Goal: Task Accomplishment & Management: Complete application form

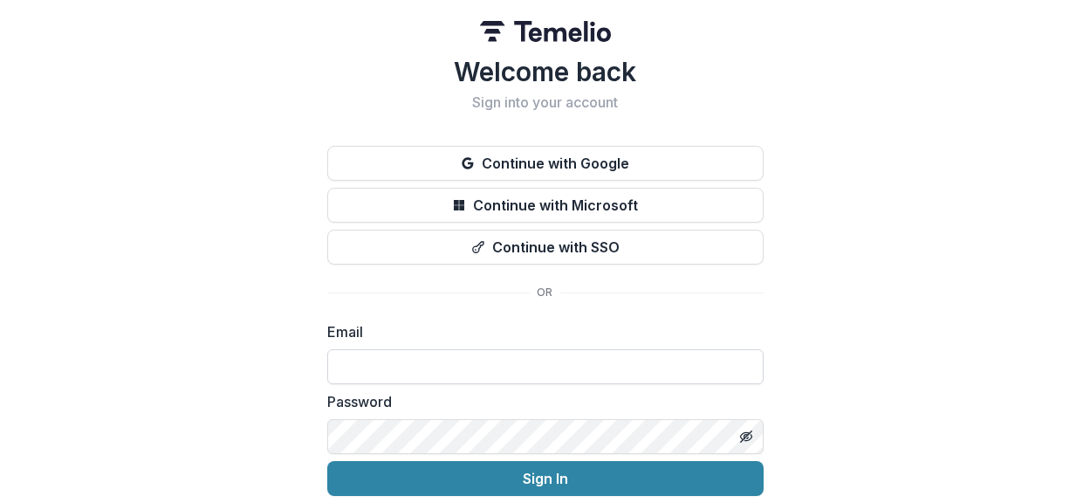
click at [448, 362] on input at bounding box center [545, 366] width 436 height 35
type input "**********"
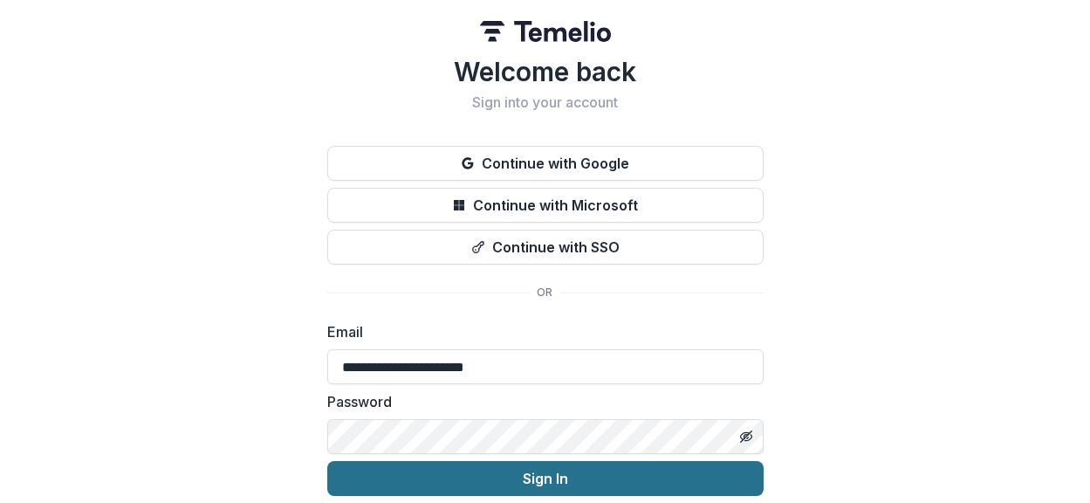
click at [578, 481] on button "Sign In" at bounding box center [545, 478] width 436 height 35
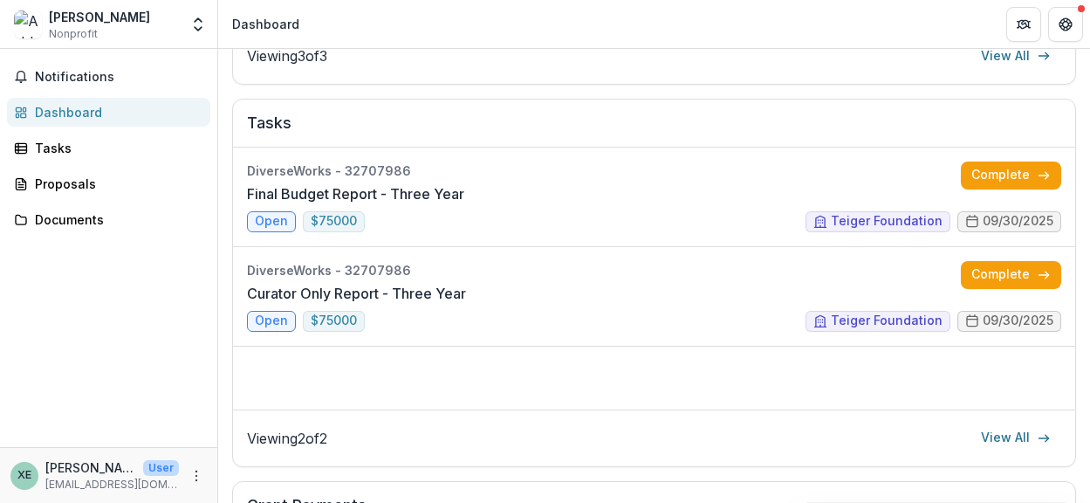
scroll to position [625, 0]
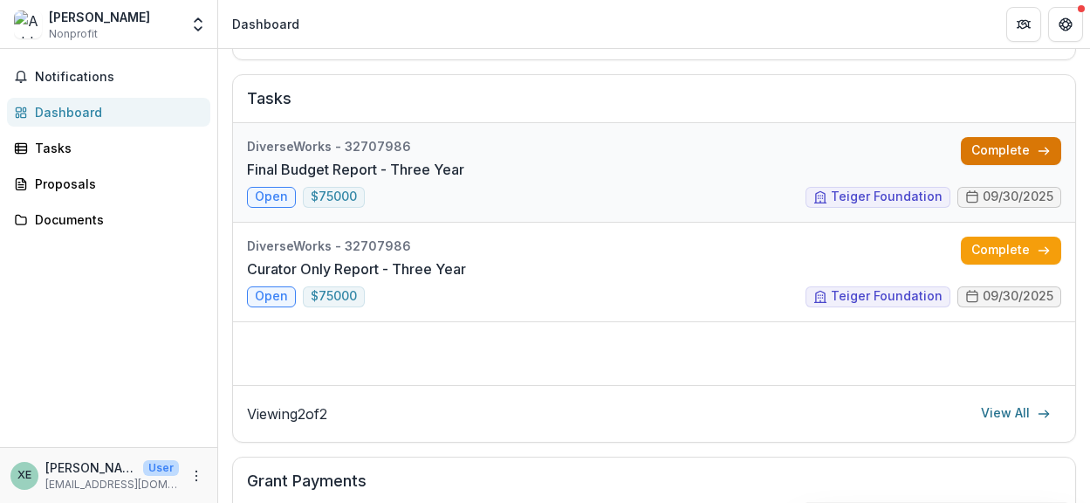
click at [1025, 142] on link "Complete" at bounding box center [1011, 151] width 100 height 28
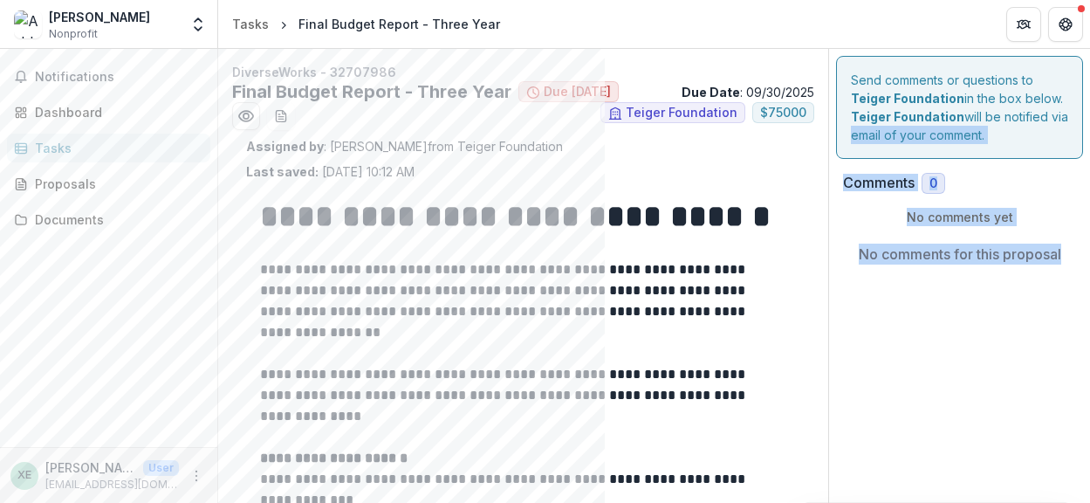
drag, startPoint x: 1083, startPoint y: 122, endPoint x: 1064, endPoint y: 275, distance: 153.9
click at [1064, 275] on div "Send comments or questions to Teiger Foundation in the box below. Teiger Founda…" at bounding box center [959, 371] width 261 height 644
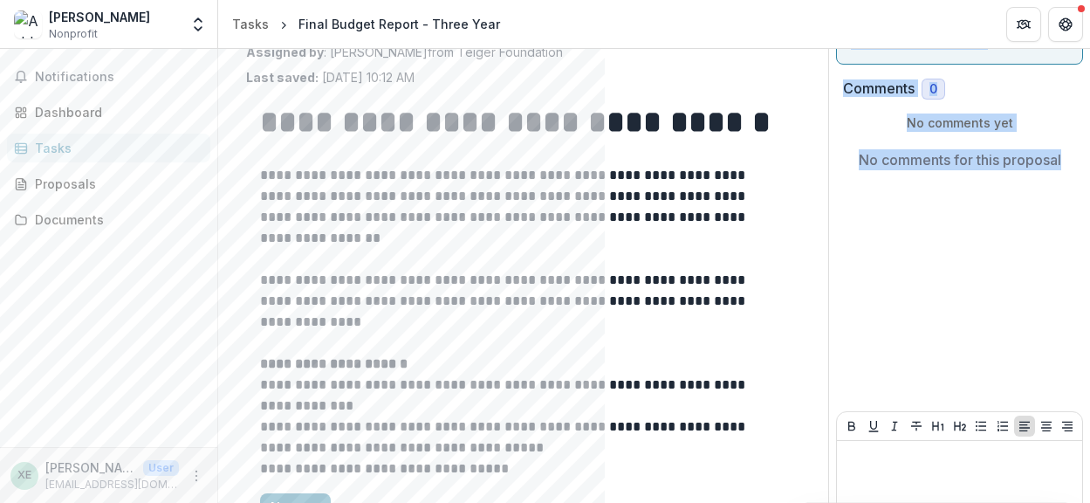
scroll to position [190, 0]
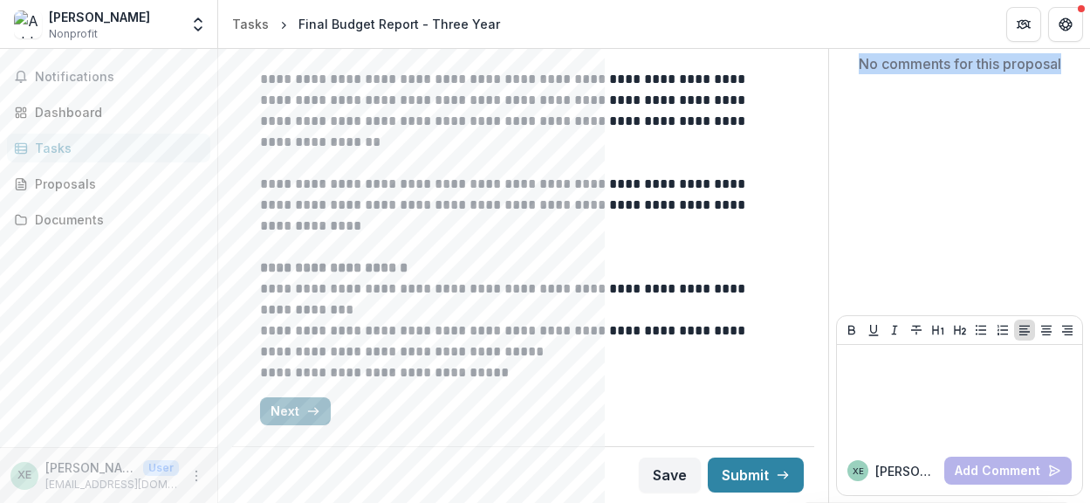
click at [289, 415] on button "Next" at bounding box center [295, 411] width 71 height 28
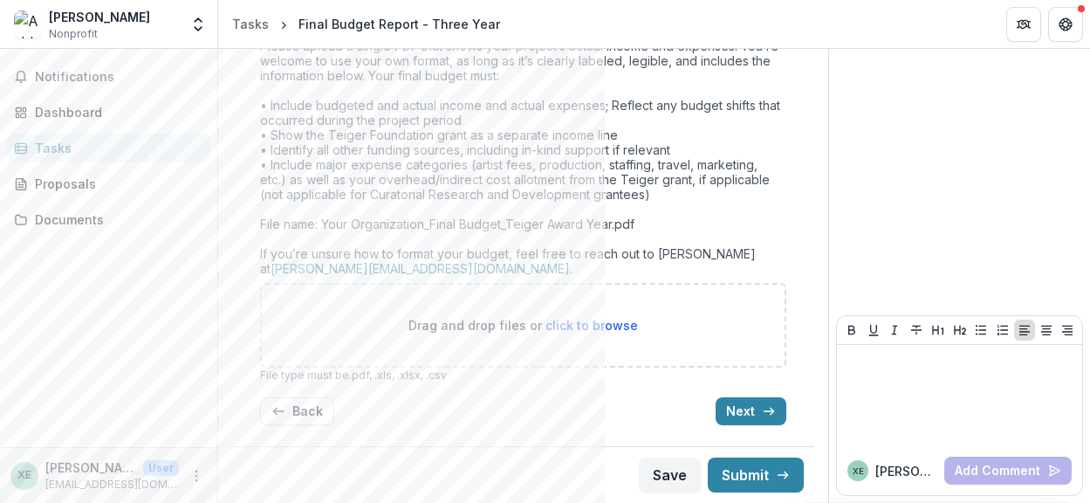
drag, startPoint x: 1074, startPoint y: 319, endPoint x: 1026, endPoint y: 177, distance: 150.1
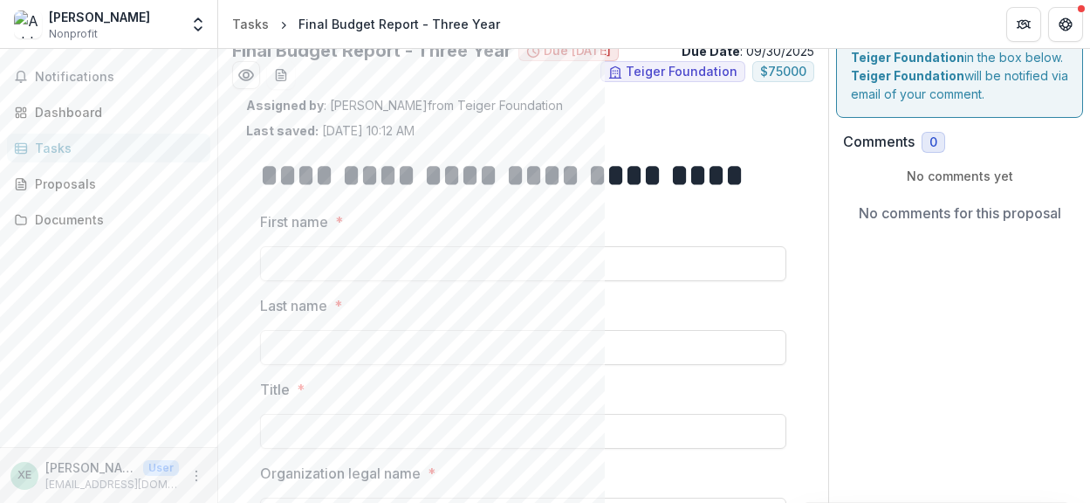
scroll to position [51, 0]
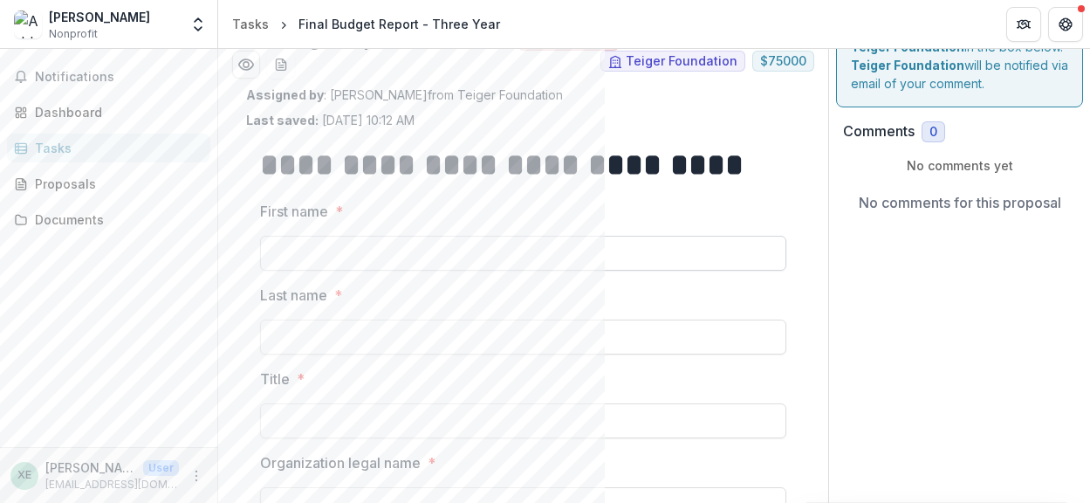
click at [341, 255] on input "First name *" at bounding box center [523, 253] width 526 height 35
type input "******"
type input "****"
click at [360, 429] on input "Title *" at bounding box center [523, 420] width 526 height 35
type input "**********"
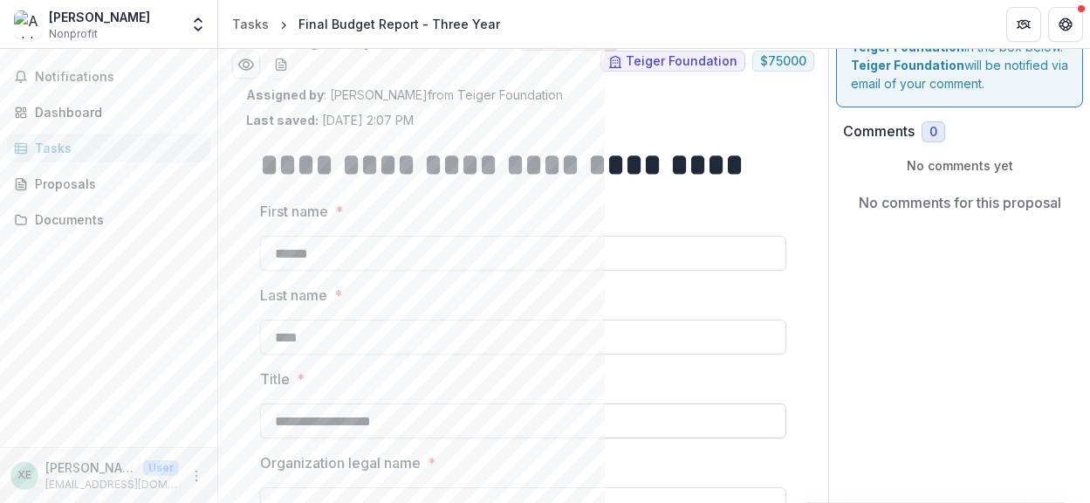
scroll to position [71, 0]
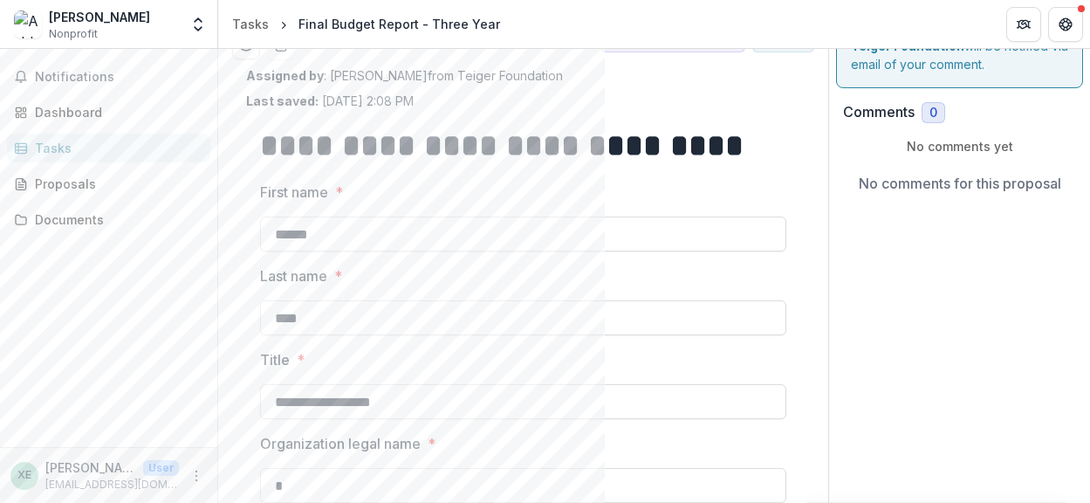
type input "**********"
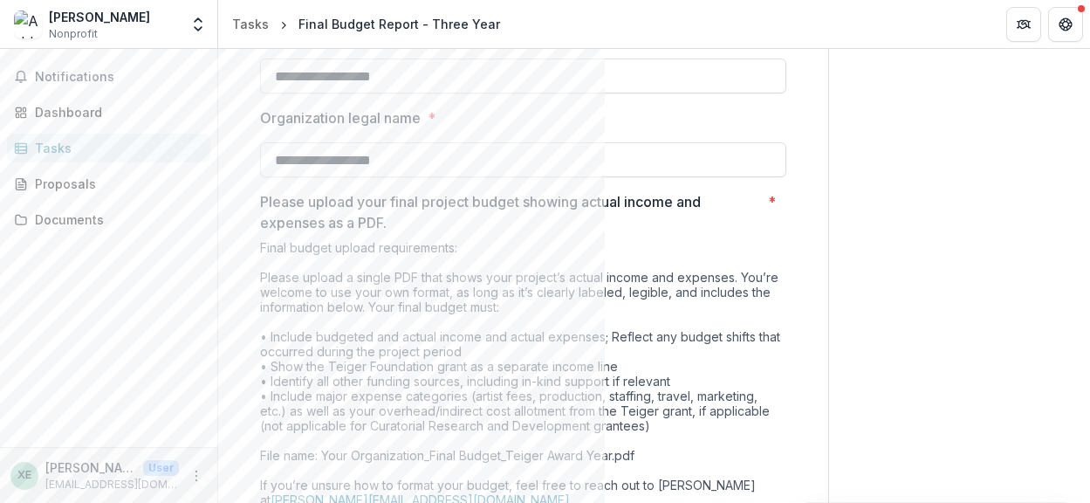
scroll to position [484, 0]
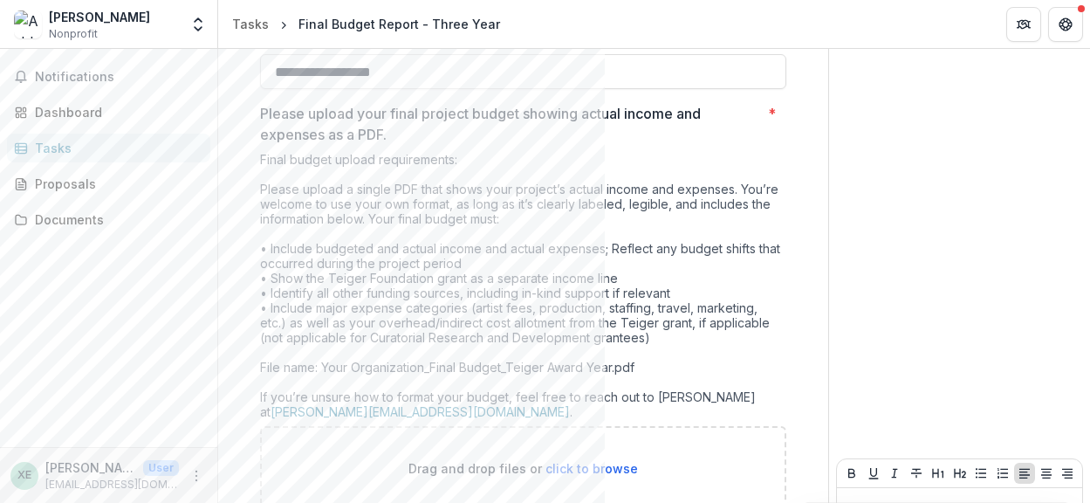
click at [588, 466] on span "click to browse" at bounding box center [591, 468] width 93 height 15
type input "**********"
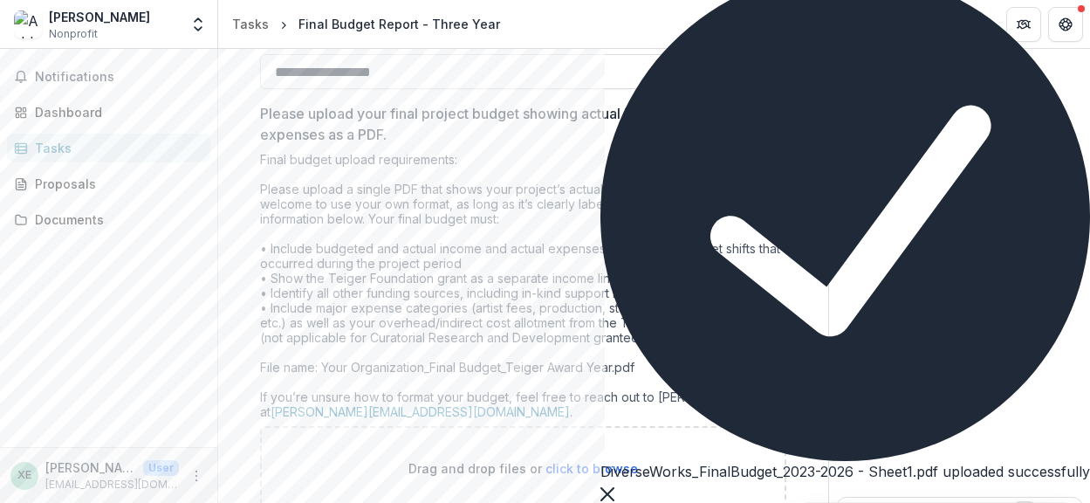
click at [614, 487] on icon "Close" at bounding box center [607, 494] width 14 height 14
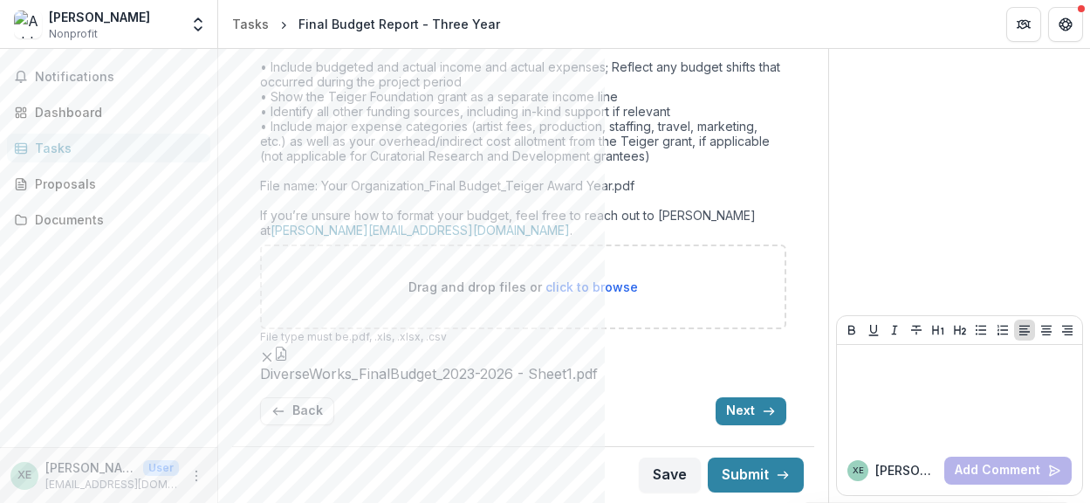
scroll to position [771, 0]
click at [752, 411] on button "Next" at bounding box center [751, 411] width 71 height 28
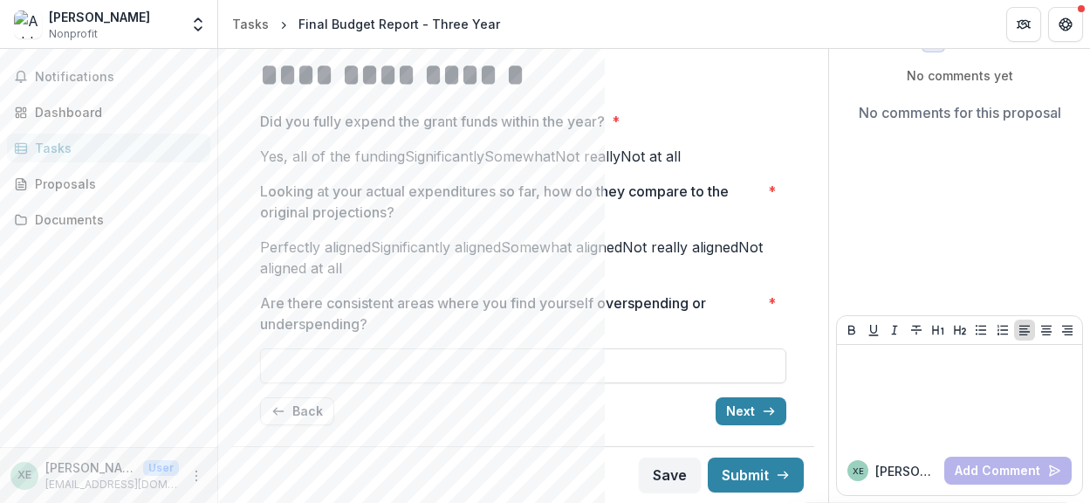
drag, startPoint x: 1084, startPoint y: 269, endPoint x: 1101, endPoint y: 86, distance: 184.0
click at [1089, 86] on html "**********" at bounding box center [545, 251] width 1090 height 503
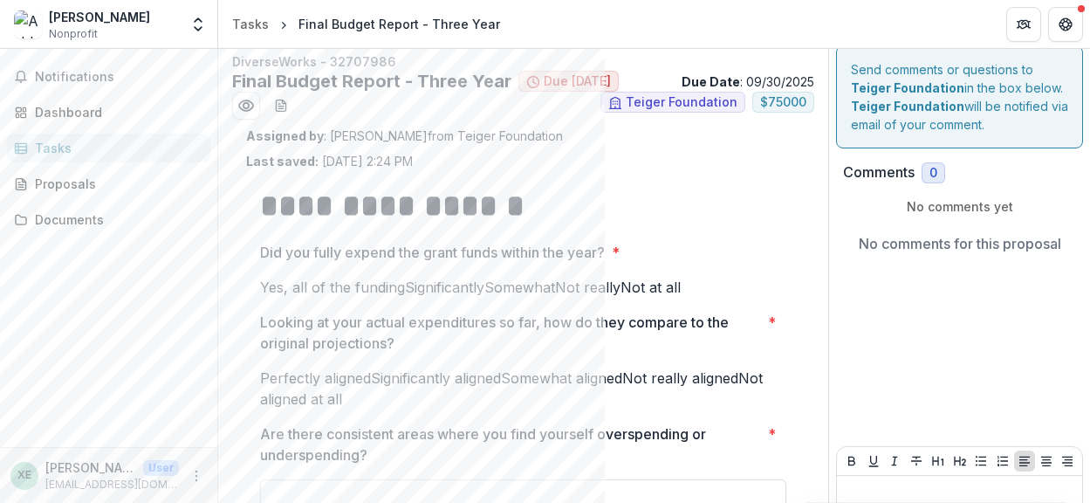
scroll to position [14, 0]
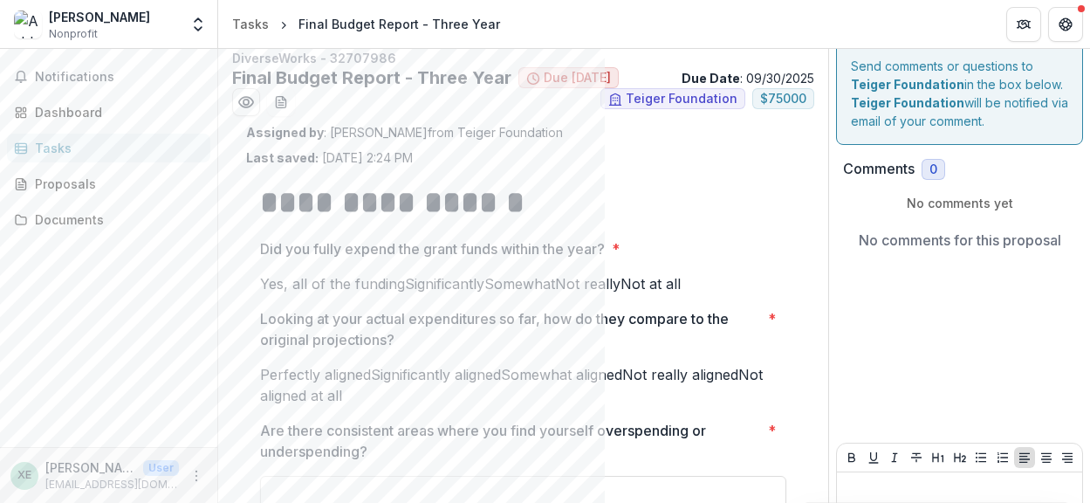
click at [260, 285] on span at bounding box center [260, 283] width 0 height 17
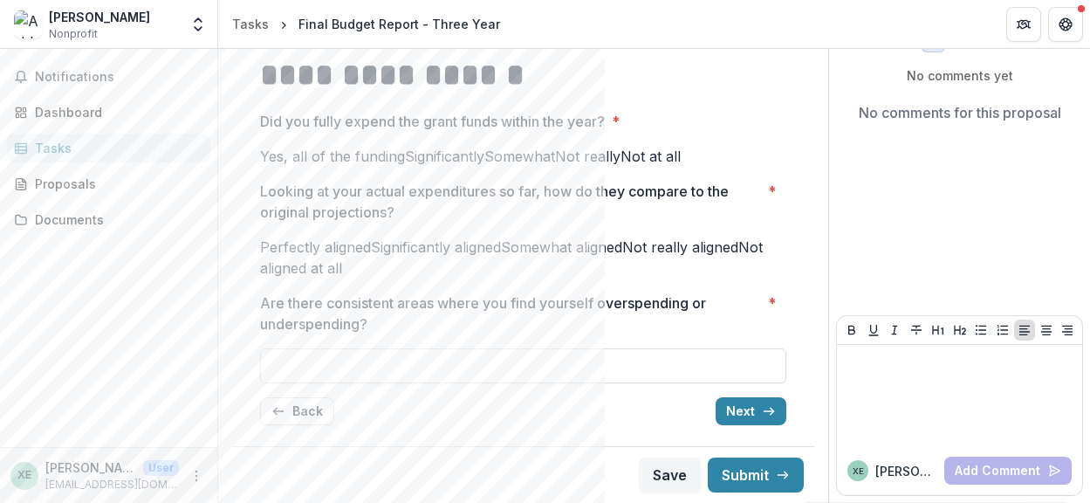
scroll to position [303, 0]
click at [371, 238] on span at bounding box center [371, 246] width 0 height 17
click at [491, 360] on input "Are there consistent areas where you find yourself overspending or underspendin…" at bounding box center [523, 365] width 526 height 35
paste input "**********"
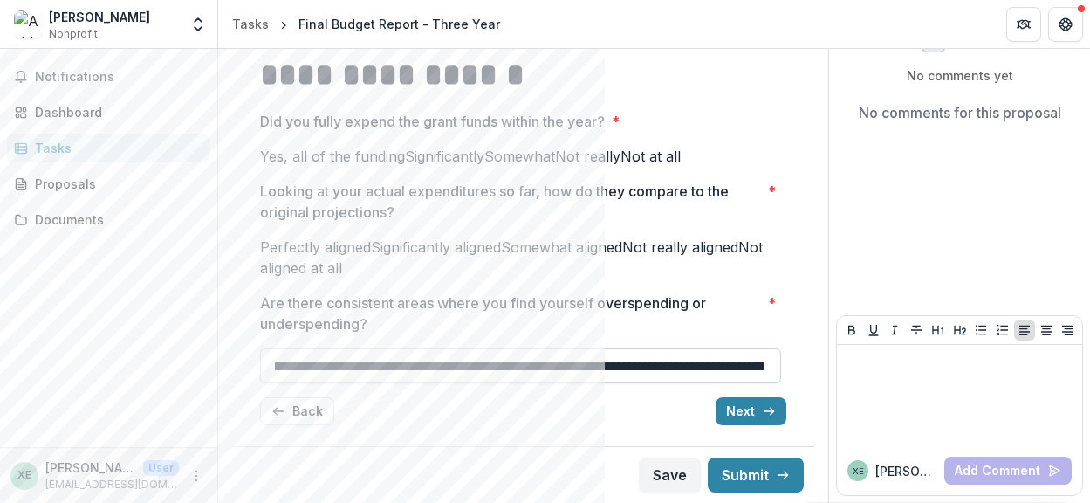
scroll to position [0, 0]
type input "**********"
click at [755, 411] on button "Next" at bounding box center [751, 411] width 71 height 28
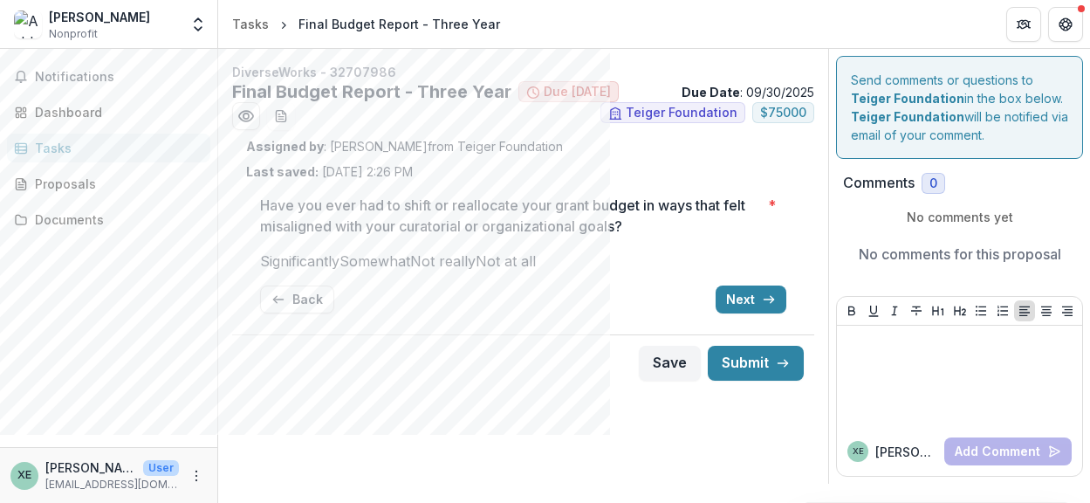
click at [476, 270] on span at bounding box center [476, 260] width 0 height 17
click at [771, 306] on icon "button" at bounding box center [769, 299] width 14 height 14
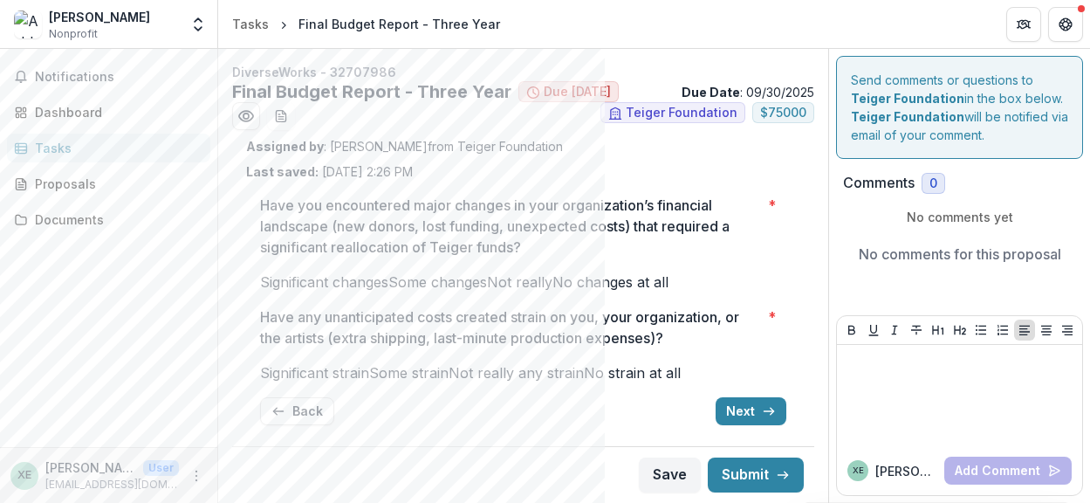
click at [552, 291] on span at bounding box center [552, 281] width 0 height 17
click at [584, 373] on span at bounding box center [584, 372] width 0 height 17
click at [762, 415] on icon "button" at bounding box center [769, 411] width 14 height 14
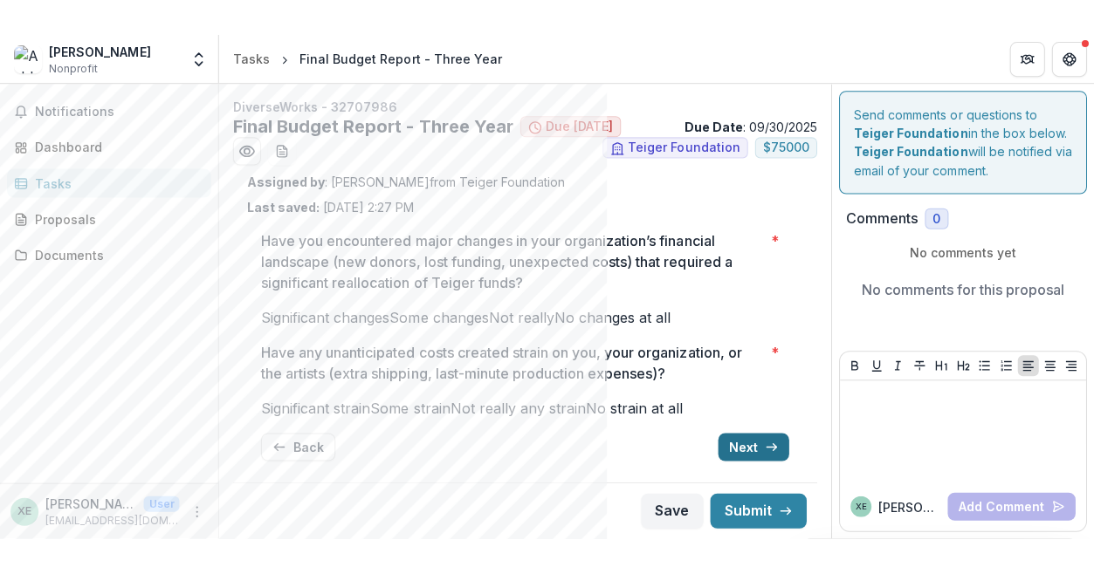
scroll to position [64, 0]
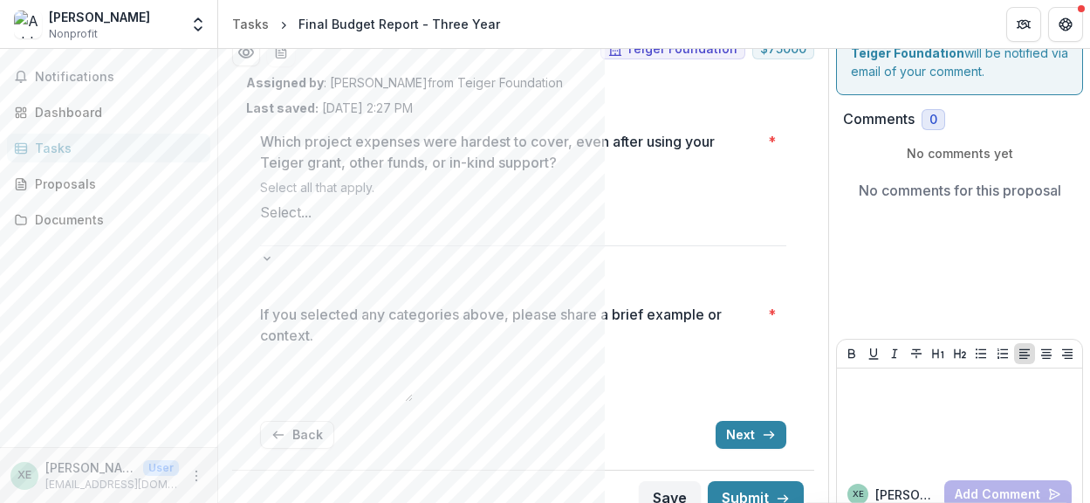
drag, startPoint x: 1085, startPoint y: 203, endPoint x: 1065, endPoint y: 116, distance: 89.6
click at [1083, 89] on div "Send comments or questions to Teiger Foundation in the box below. Teiger Founda…" at bounding box center [959, 255] width 261 height 541
click at [301, 421] on button "Back" at bounding box center [297, 435] width 74 height 28
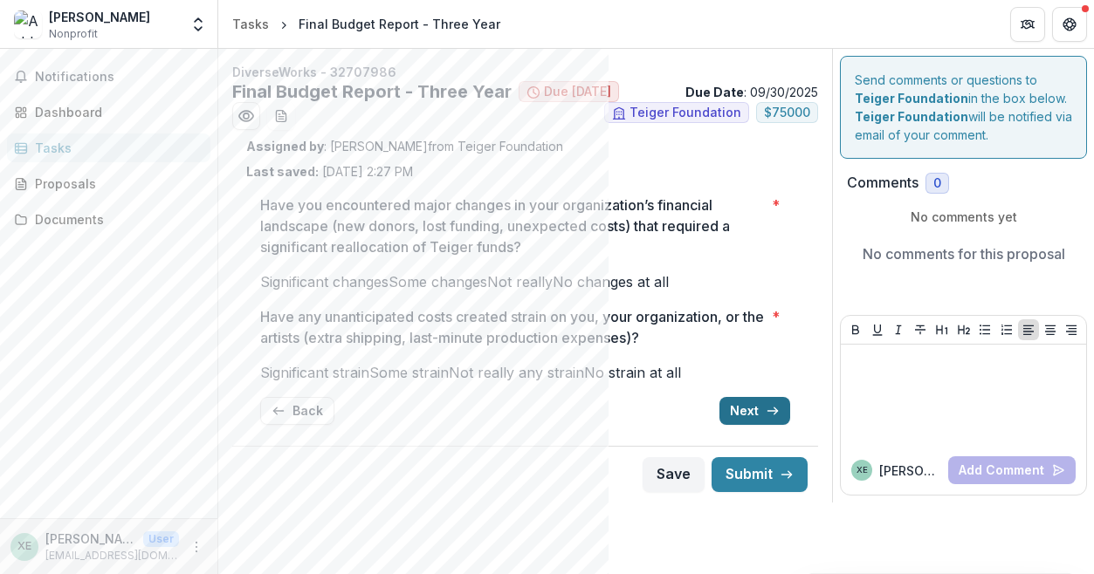
click at [774, 415] on polyline "button" at bounding box center [775, 411] width 3 height 7
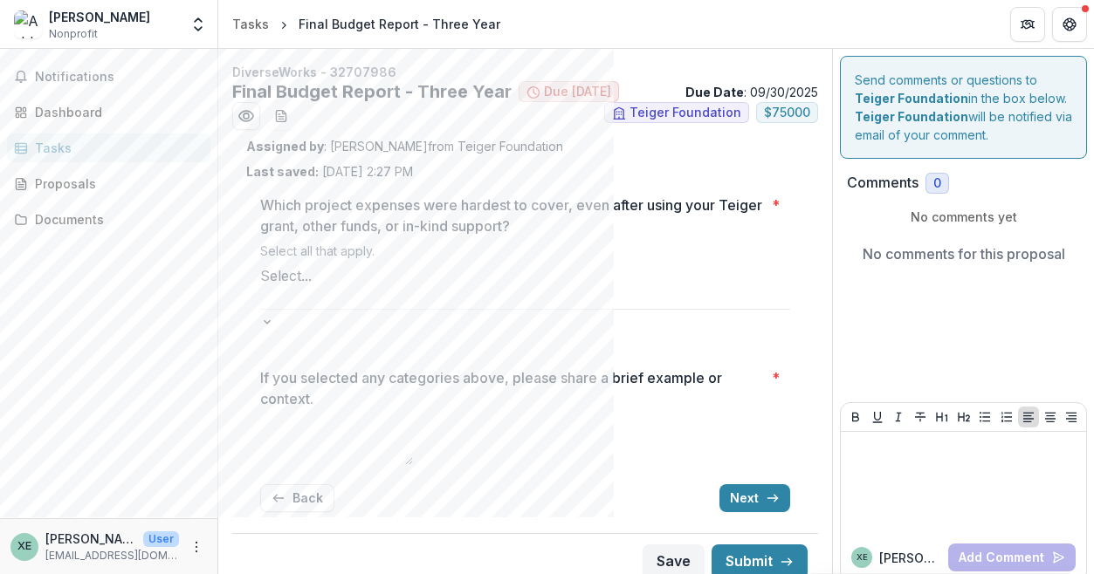
click at [748, 280] on div "Select..." at bounding box center [525, 287] width 530 height 44
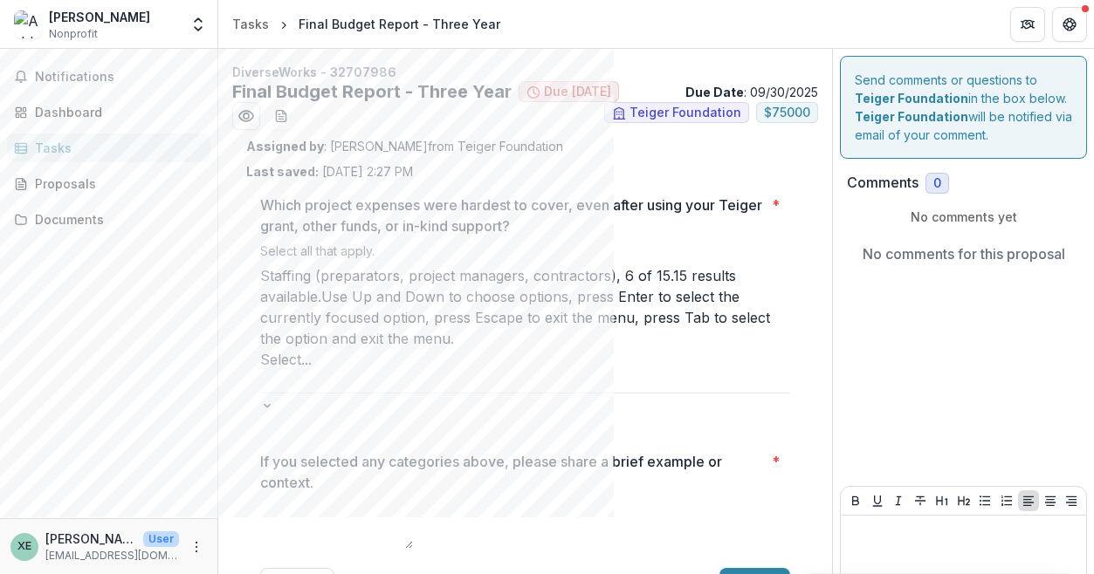
drag, startPoint x: 780, startPoint y: 382, endPoint x: 803, endPoint y: 428, distance: 50.7
click at [821, 432] on body "Skip to content [PERSON_NAME] Nonprofit Team Settings Settings Tasks Final Budg…" at bounding box center [547, 287] width 1094 height 574
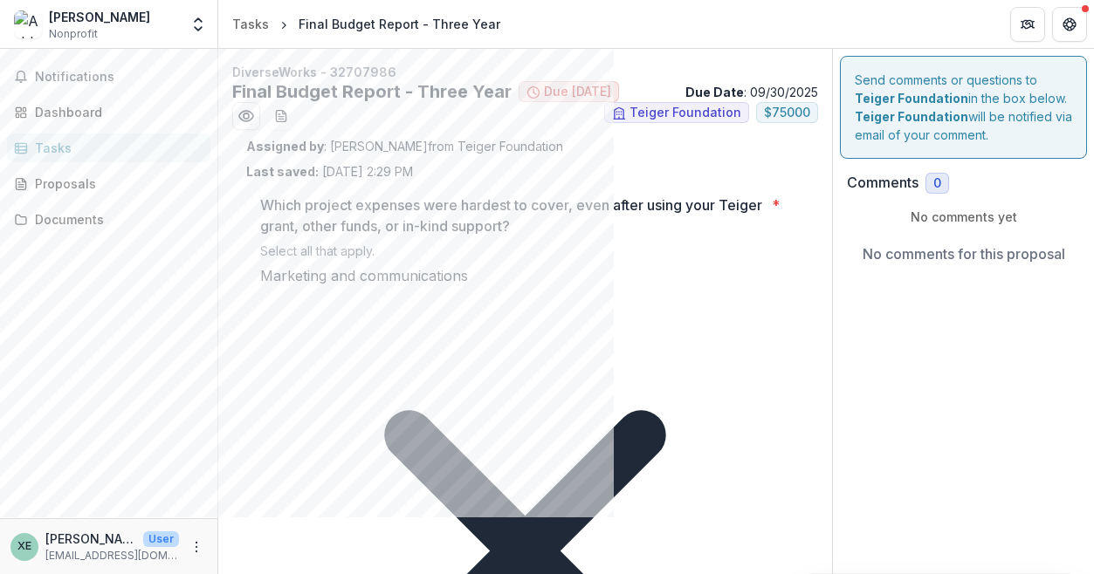
paste textarea "**********"
type textarea "**********"
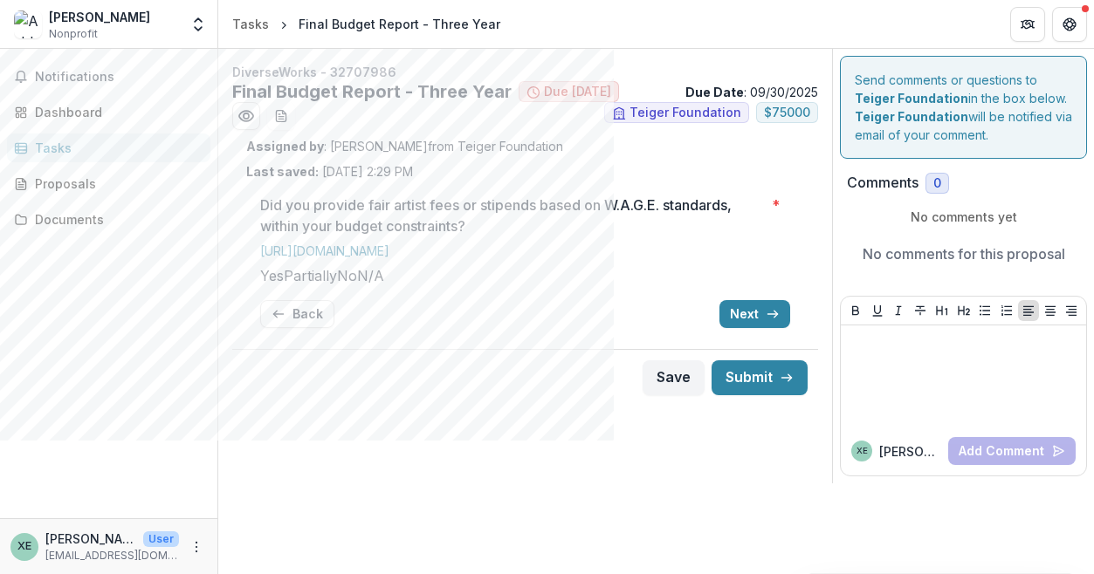
click at [260, 274] on span at bounding box center [260, 275] width 0 height 17
click at [765, 321] on icon "button" at bounding box center [772, 314] width 14 height 14
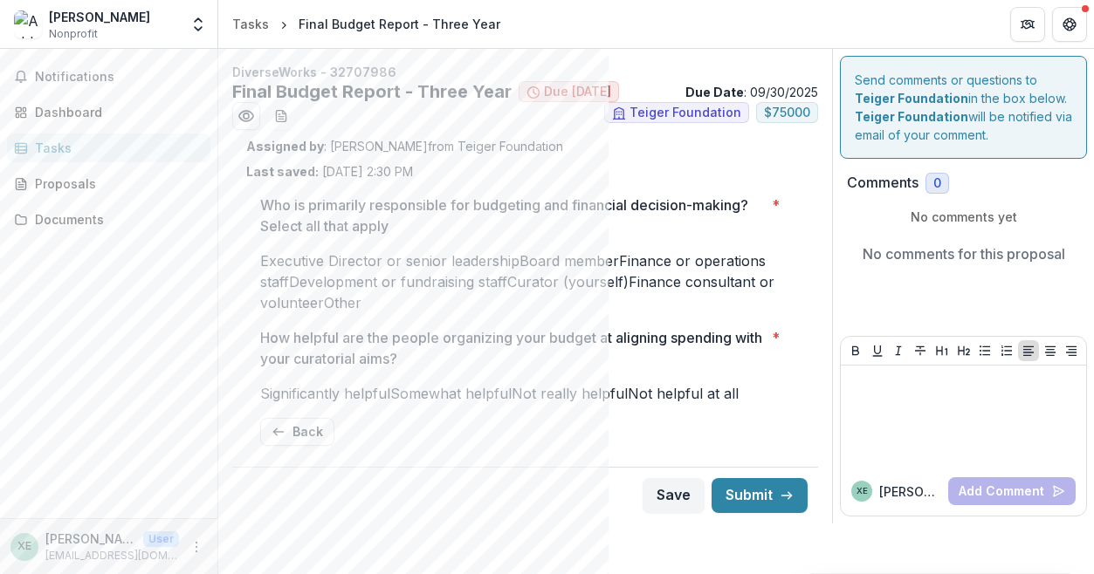
click at [260, 257] on span at bounding box center [260, 260] width 0 height 17
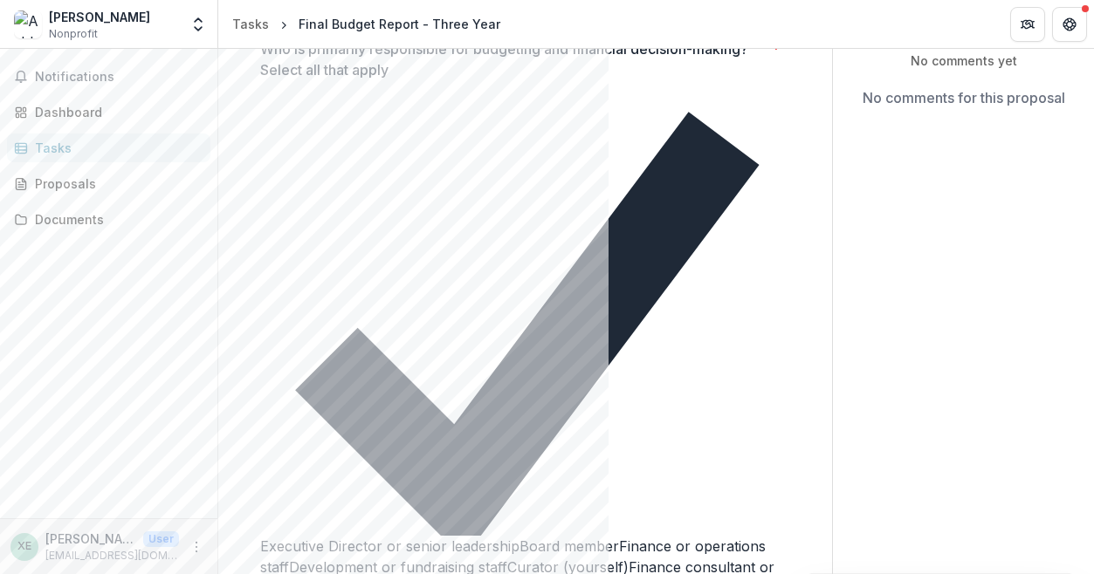
scroll to position [159, 0]
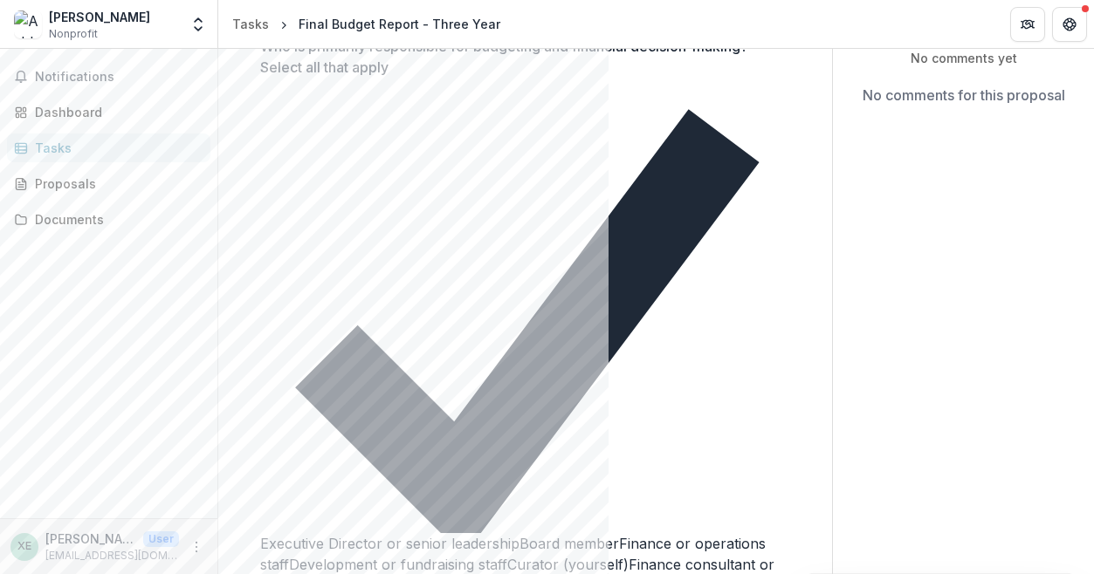
click at [507, 502] on span at bounding box center [507, 564] width 0 height 17
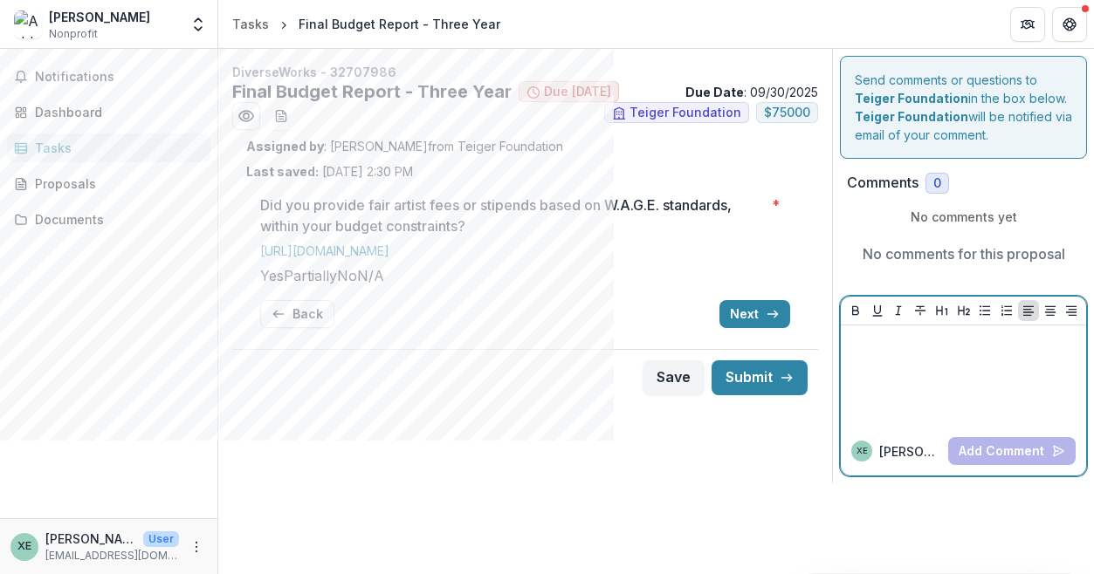
click at [897, 352] on p at bounding box center [962, 342] width 231 height 19
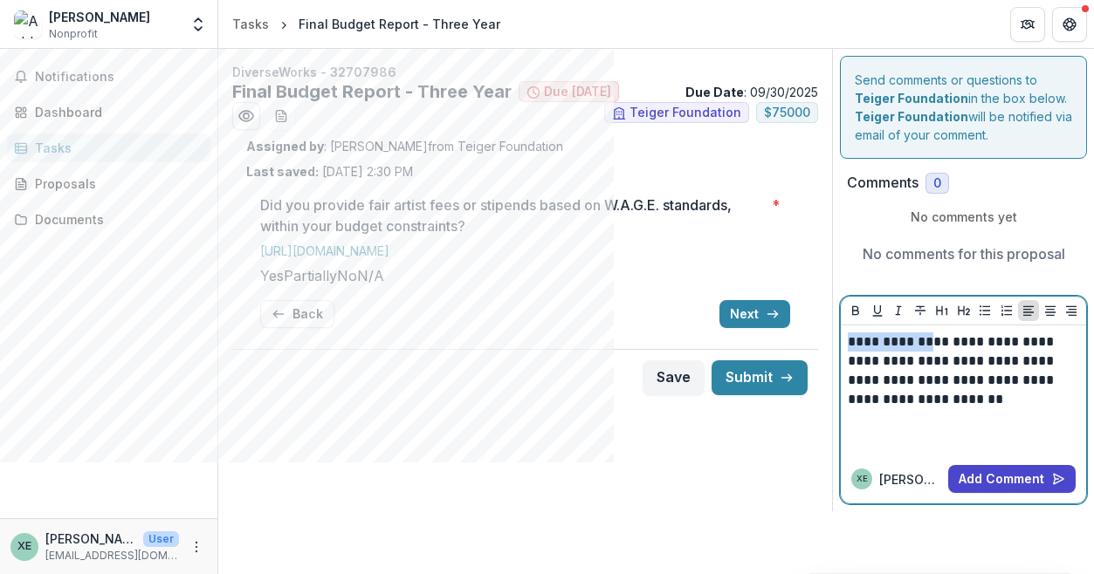
drag, startPoint x: 926, startPoint y: 343, endPoint x: 809, endPoint y: 347, distance: 117.0
click at [836, 344] on div "**********" at bounding box center [963, 280] width 261 height 463
click at [909, 360] on p "**********" at bounding box center [962, 371] width 231 height 77
drag, startPoint x: 960, startPoint y: 361, endPoint x: 981, endPoint y: 362, distance: 21.0
click at [981, 362] on p "**********" at bounding box center [962, 371] width 231 height 77
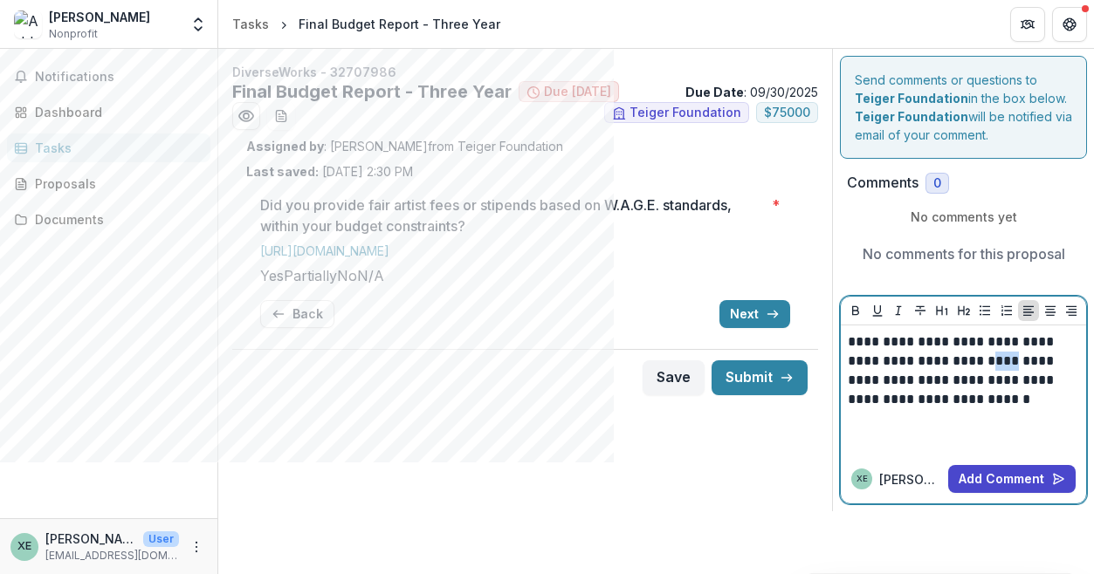
click at [980, 363] on p "**********" at bounding box center [962, 371] width 231 height 77
click at [1016, 477] on button "Add Comment" at bounding box center [1011, 479] width 127 height 28
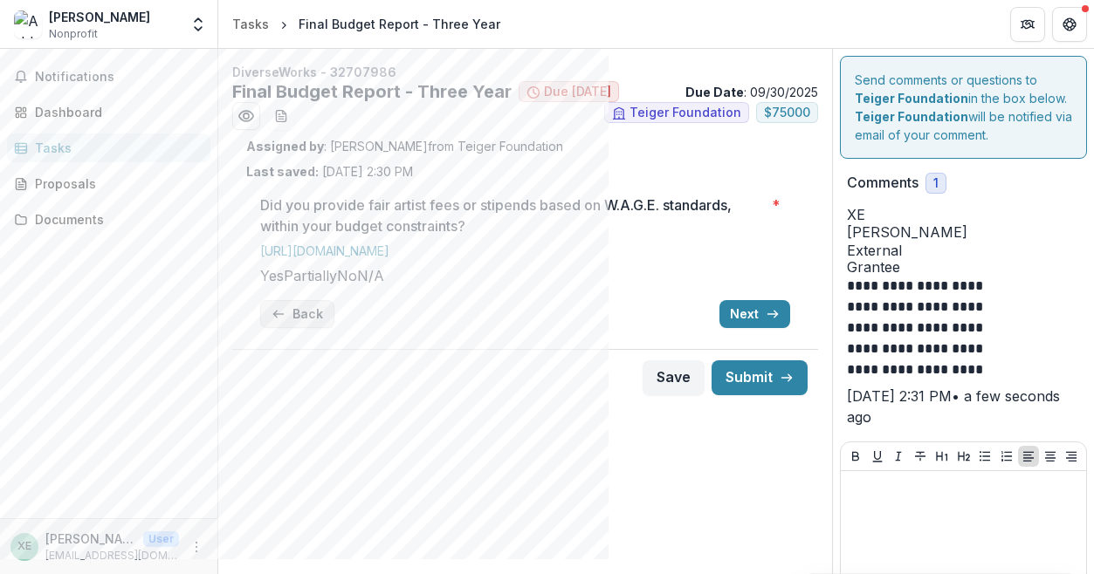
click at [299, 328] on button "Back" at bounding box center [297, 314] width 74 height 28
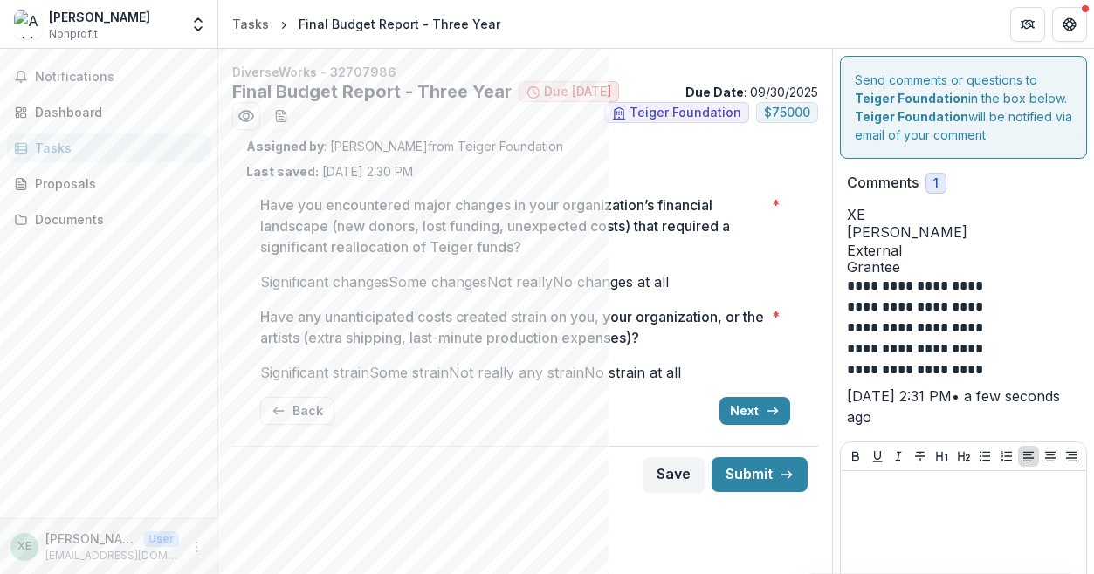
click at [868, 285] on div "**********" at bounding box center [963, 318] width 233 height 220
click at [901, 497] on p at bounding box center [962, 487] width 231 height 19
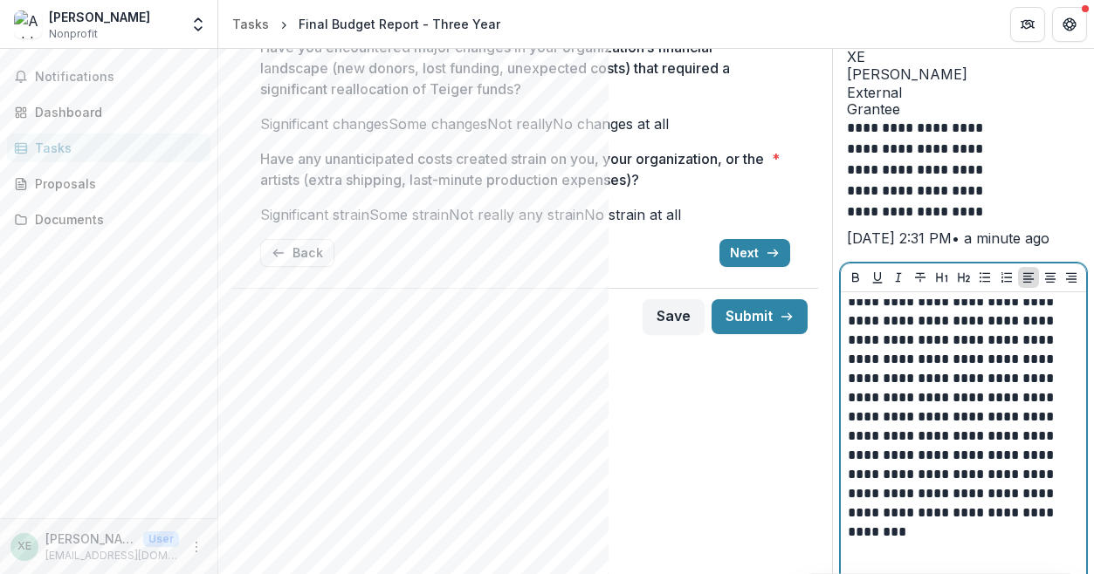
scroll to position [196, 0]
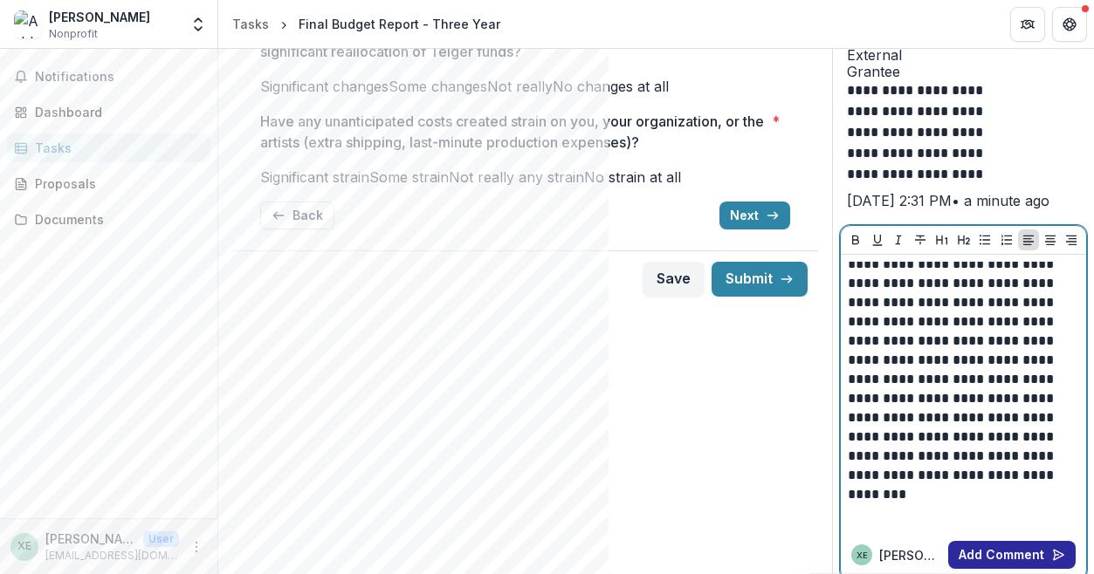
click at [998, 502] on button "Add Comment" at bounding box center [1011, 555] width 127 height 28
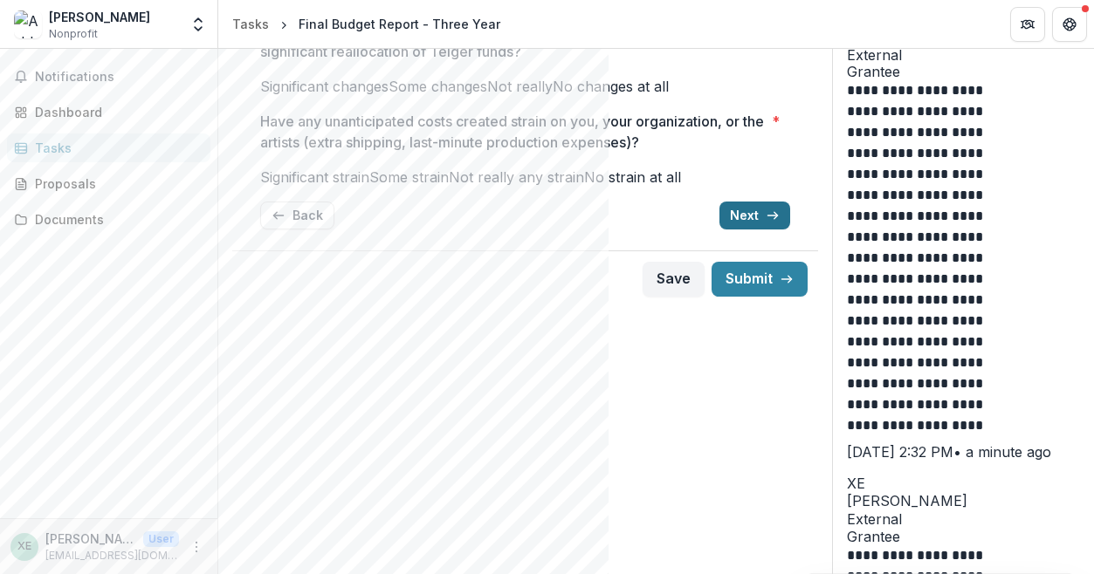
click at [752, 230] on button "Next" at bounding box center [754, 216] width 71 height 28
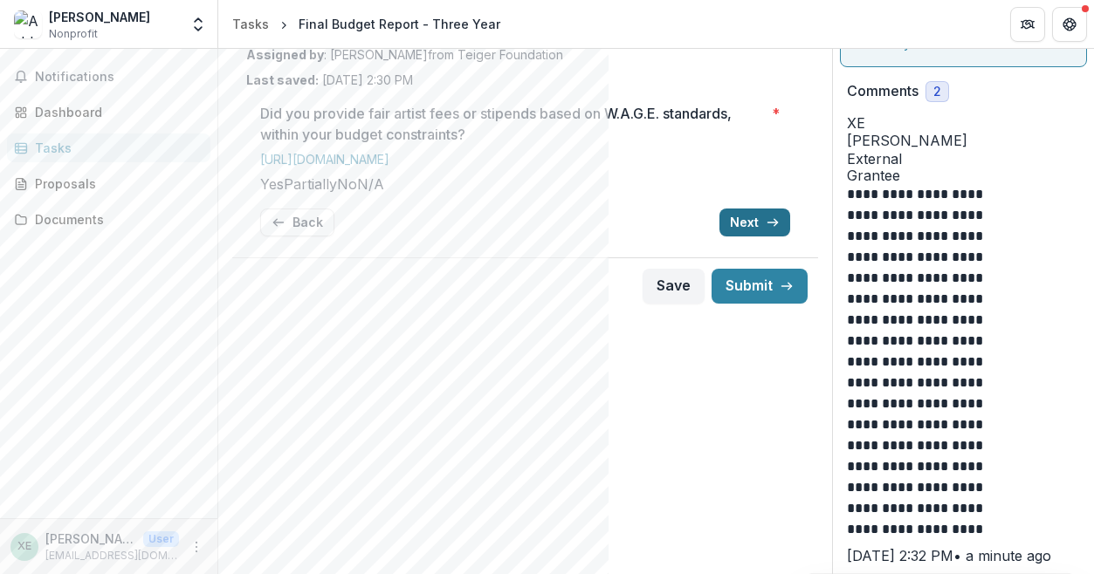
scroll to position [15, 0]
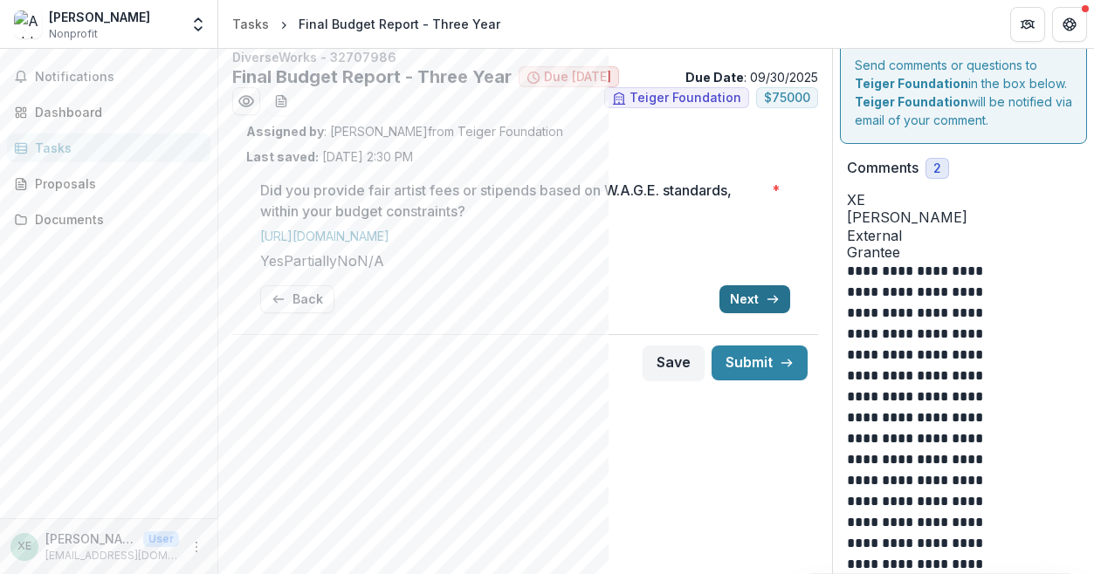
click at [754, 313] on button "Next" at bounding box center [754, 299] width 71 height 28
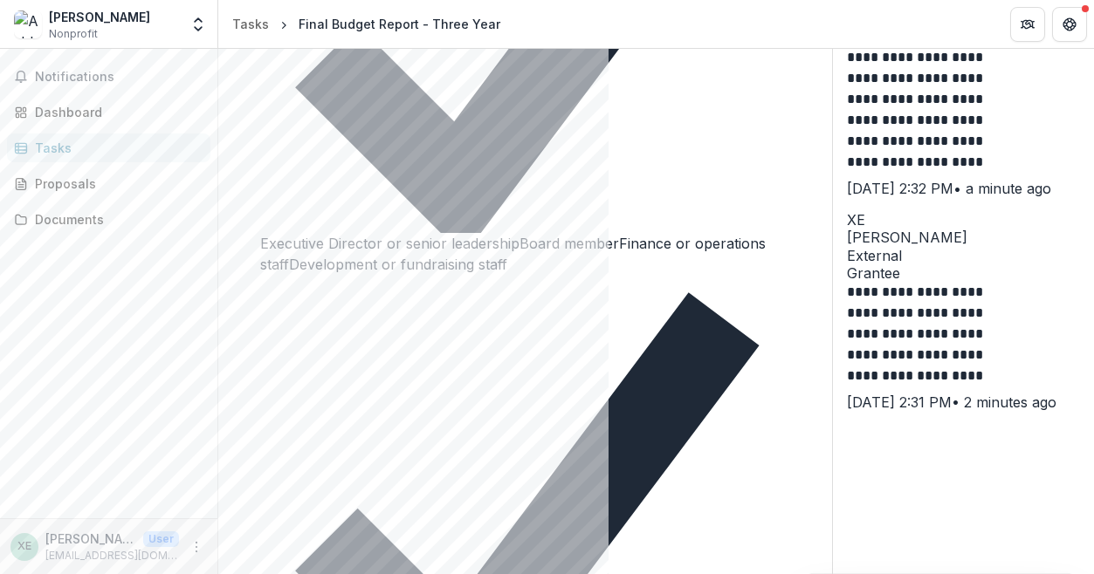
scroll to position [477, 0]
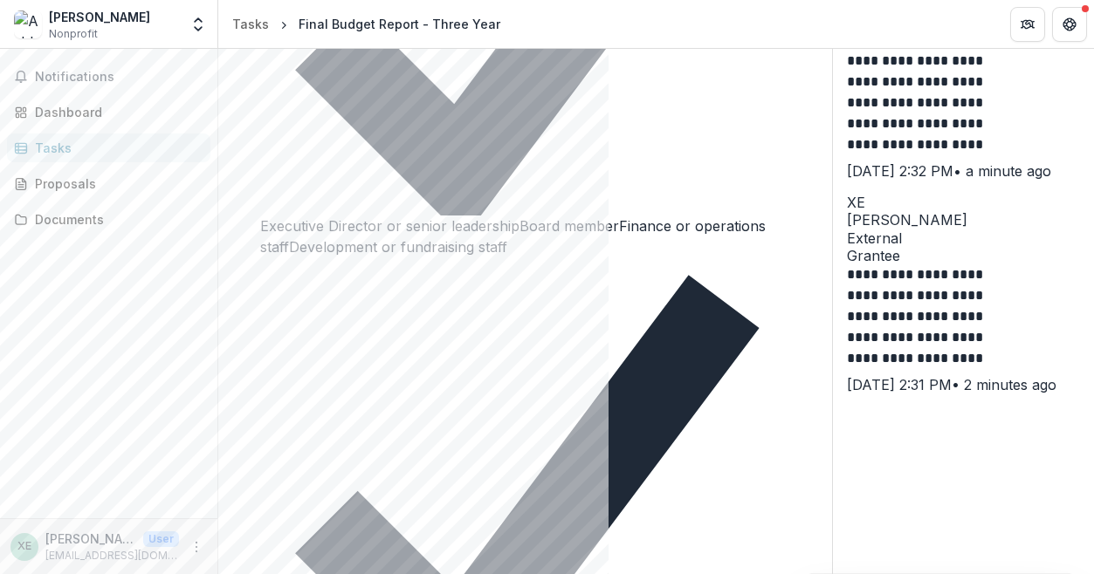
drag, startPoint x: 849, startPoint y: 438, endPoint x: 992, endPoint y: 438, distance: 143.1
drag, startPoint x: 993, startPoint y: 511, endPoint x: 763, endPoint y: 412, distance: 251.0
click at [777, 427] on div "DiverseWorks - 32707986 Final Budget Report - Three Year Due [DATE] Due Date : …" at bounding box center [655, 251] width 875 height 1358
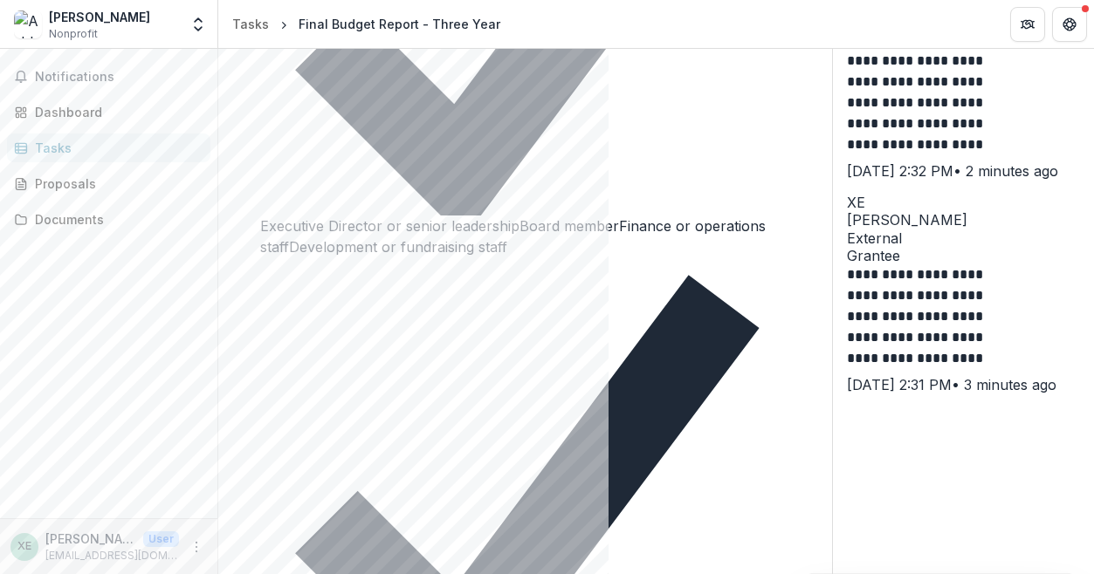
click at [840, 359] on div "**********" at bounding box center [963, 45] width 247 height 713
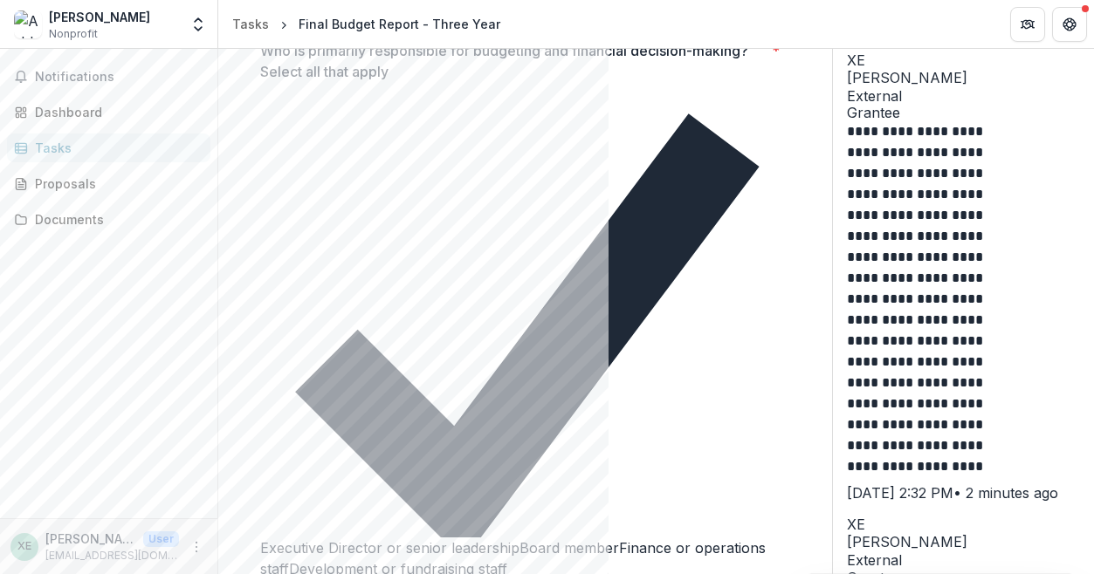
scroll to position [172, 0]
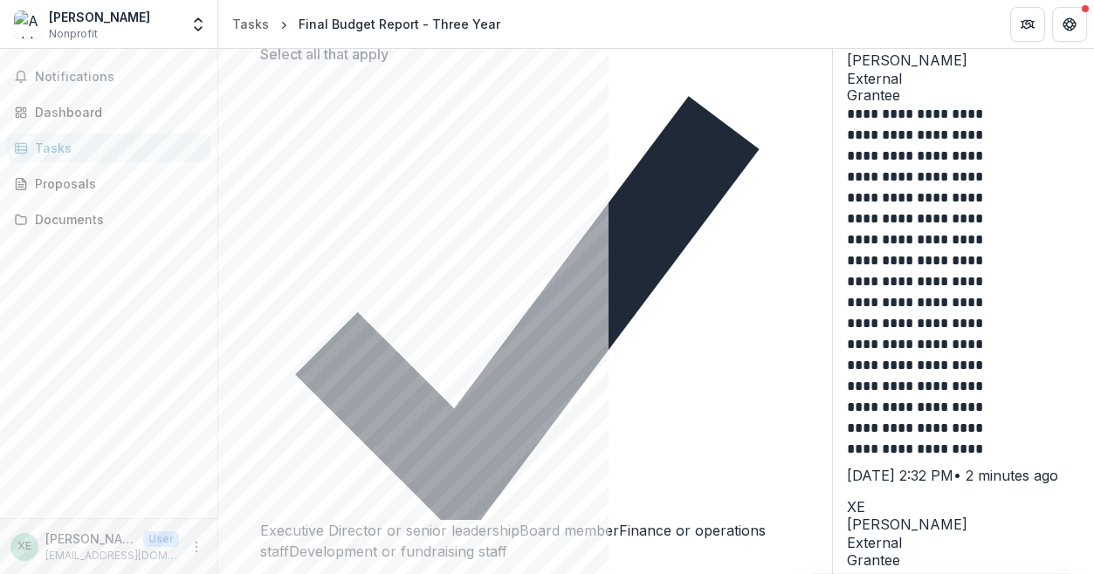
click at [1005, 324] on p "**********" at bounding box center [933, 274] width 172 height 340
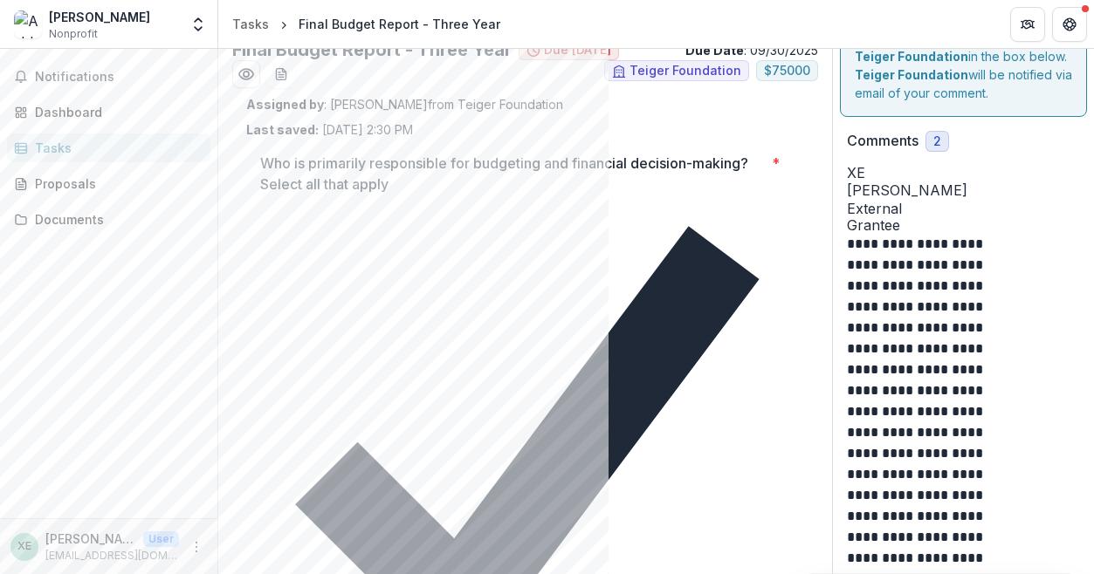
scroll to position [0, 0]
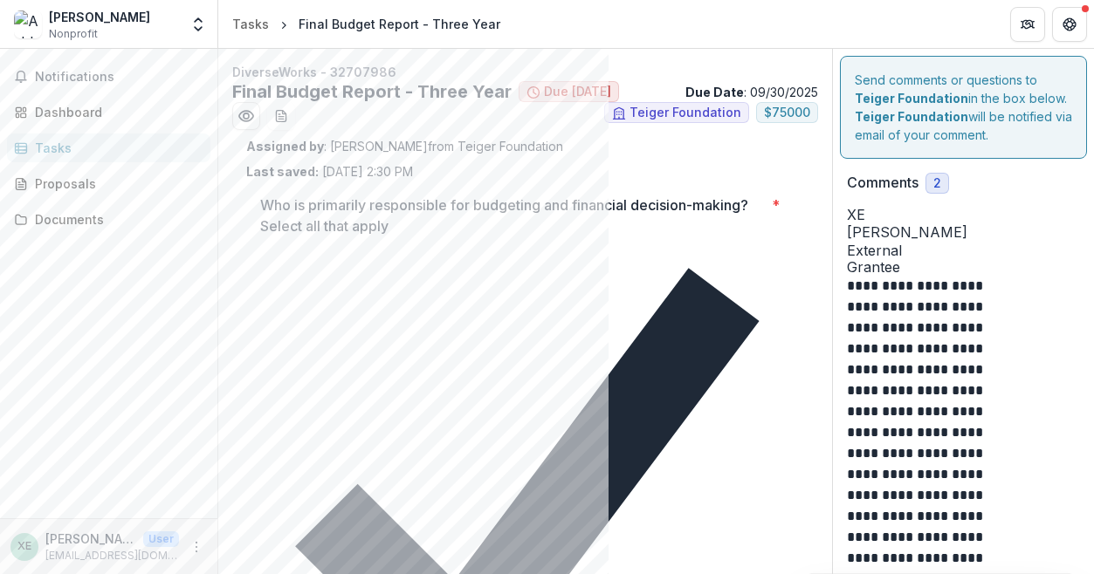
drag, startPoint x: 1084, startPoint y: 277, endPoint x: 1032, endPoint y: 513, distance: 242.3
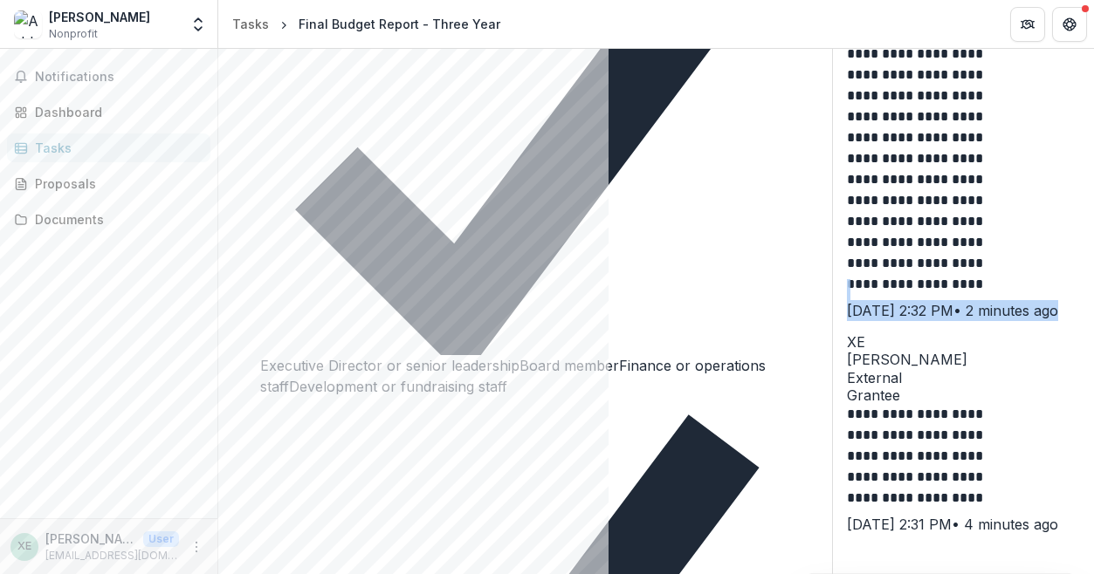
scroll to position [347, 0]
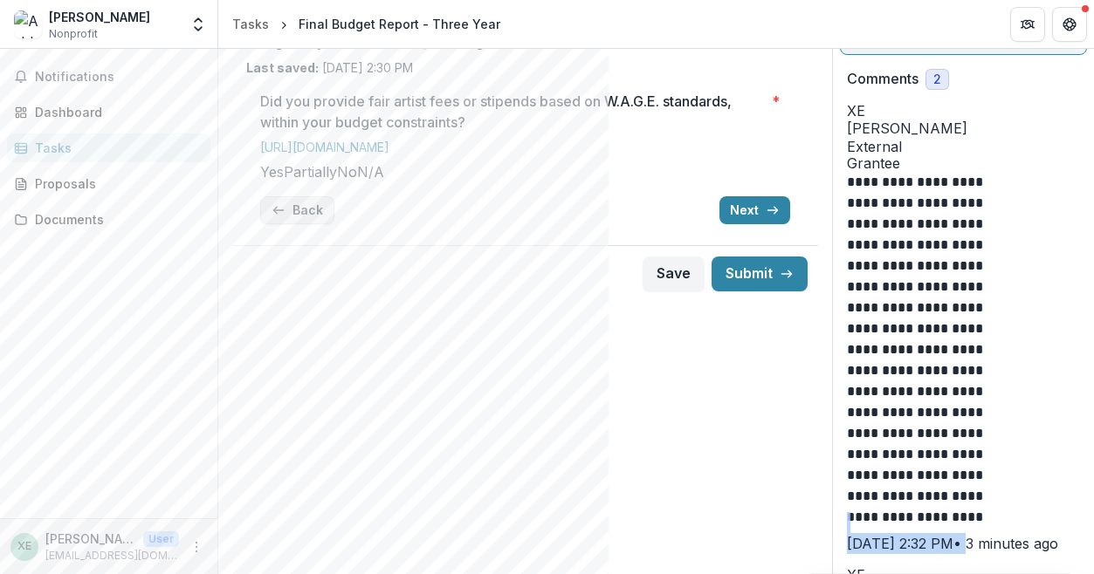
click at [318, 224] on button "Back" at bounding box center [297, 210] width 74 height 28
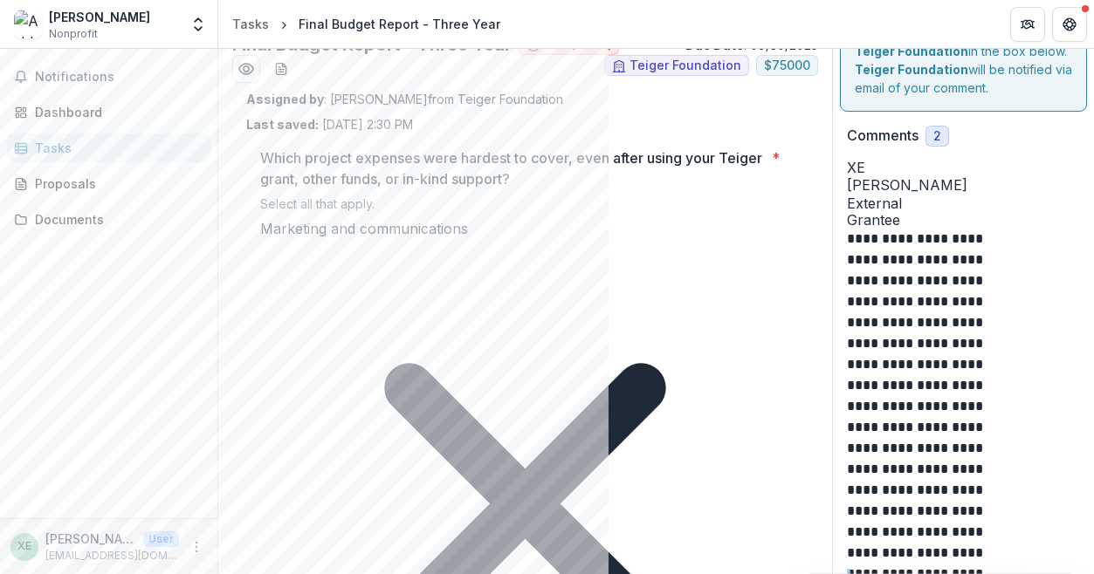
scroll to position [0, 0]
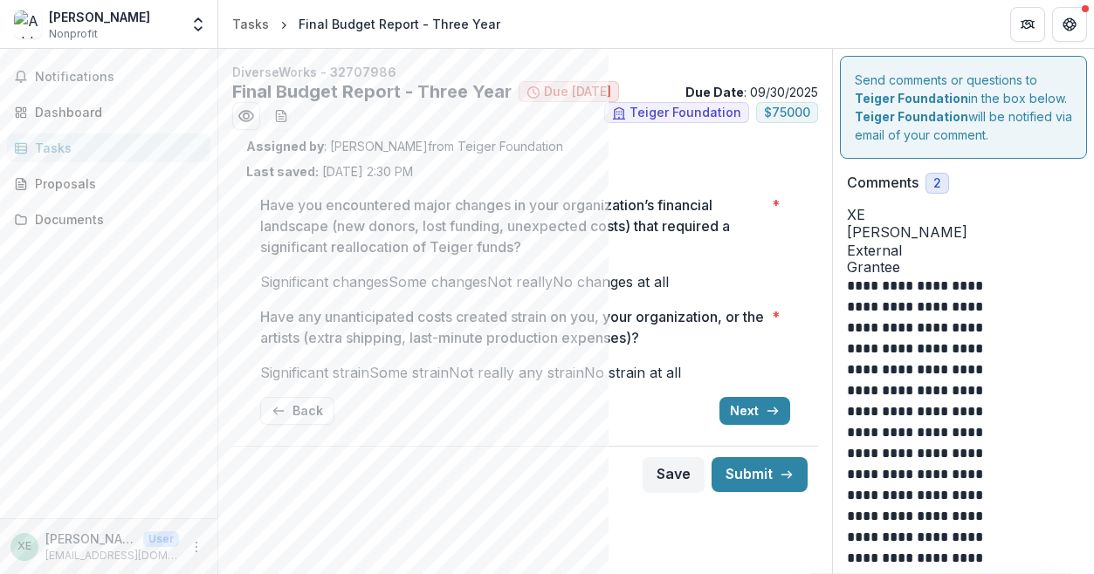
drag, startPoint x: 268, startPoint y: 512, endPoint x: 283, endPoint y: 518, distance: 16.0
click at [449, 381] on span at bounding box center [449, 372] width 0 height 17
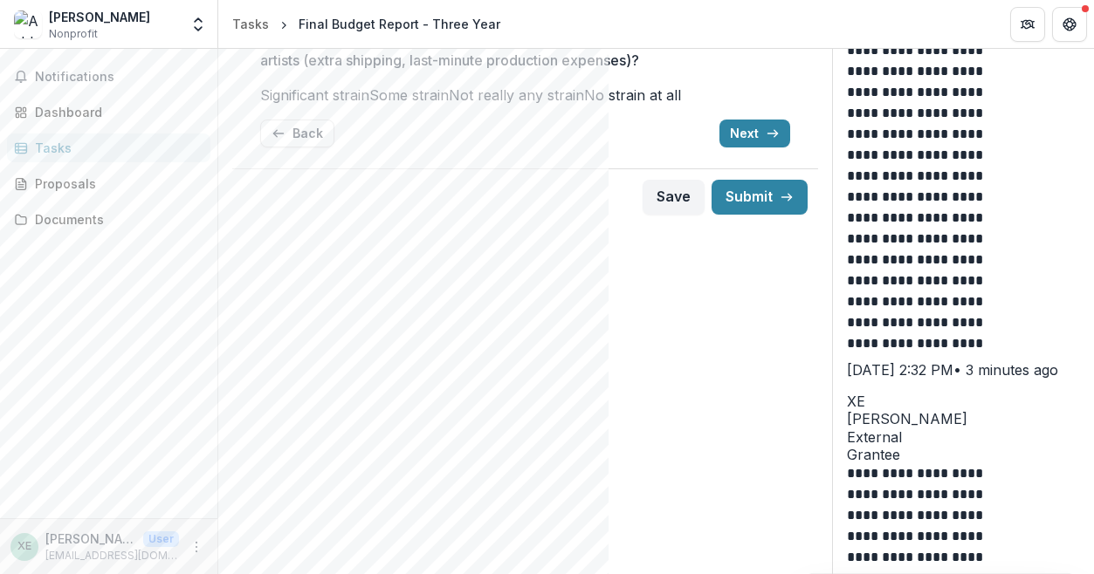
scroll to position [477, 0]
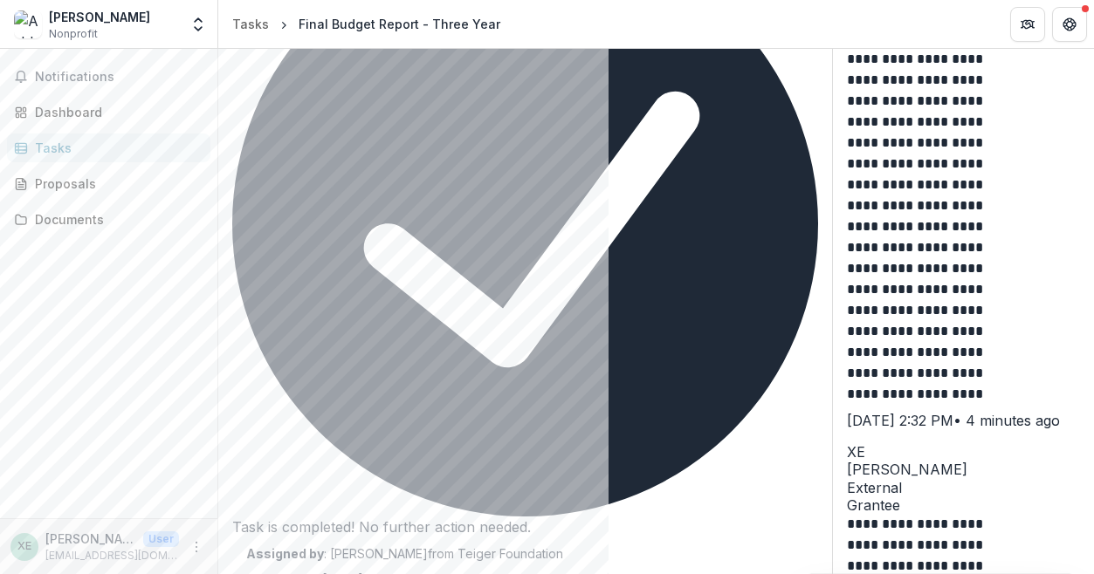
scroll to position [0, 0]
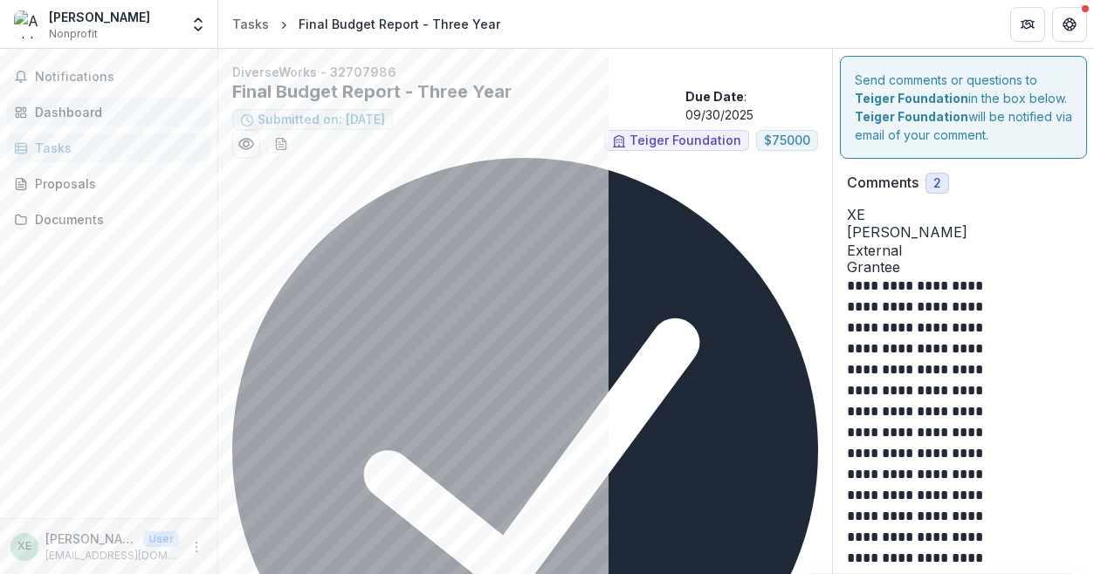
click at [76, 103] on div "Dashboard" at bounding box center [115, 112] width 161 height 18
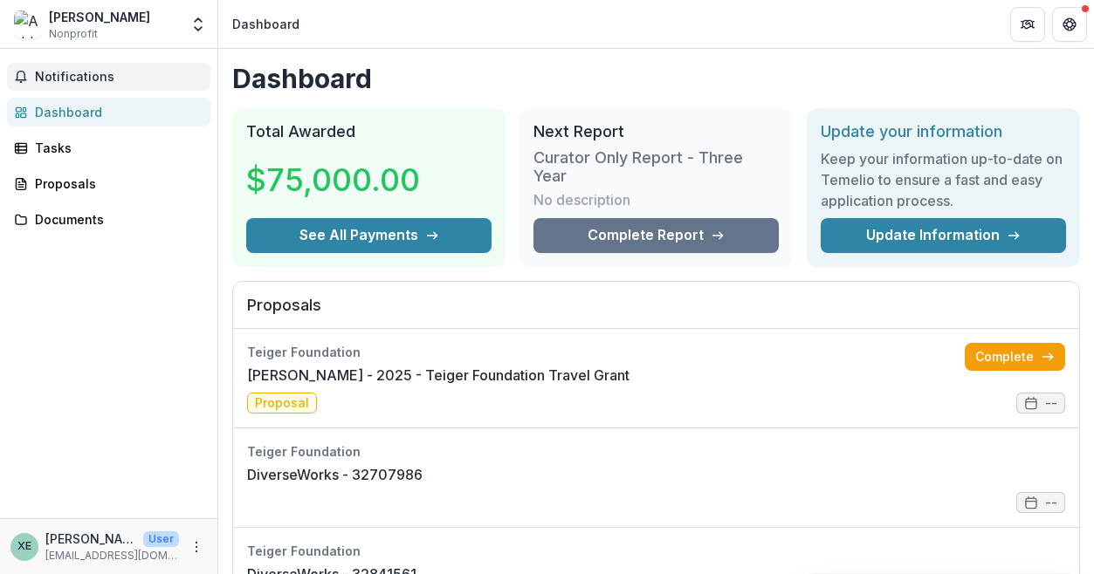
click at [77, 76] on span "Notifications" at bounding box center [119, 77] width 168 height 15
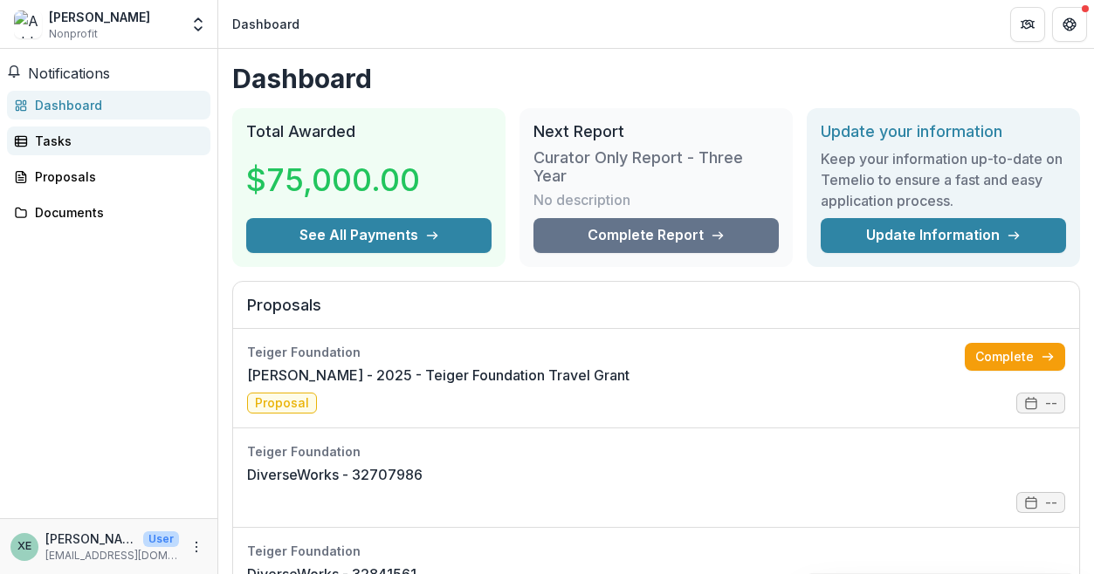
click at [57, 148] on div "Tasks" at bounding box center [115, 141] width 161 height 18
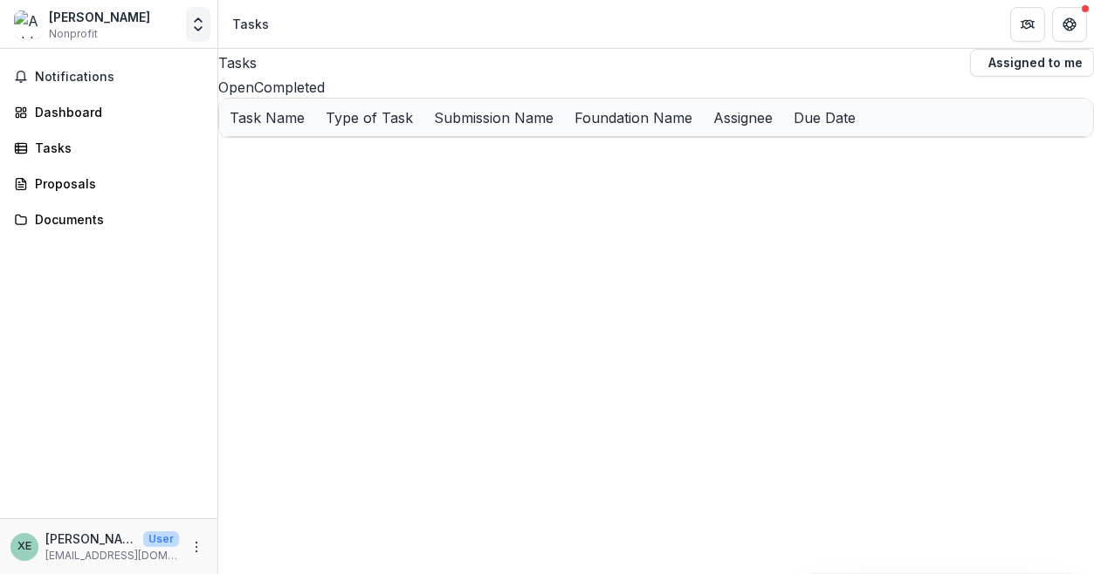
click at [202, 24] on icon "Open entity switcher" at bounding box center [197, 24] width 17 height 17
click at [201, 24] on icon "Open entity switcher" at bounding box center [197, 24] width 17 height 17
click at [146, 68] on link "Team Settings" at bounding box center [108, 67] width 209 height 29
